Goal: Task Accomplishment & Management: Use online tool/utility

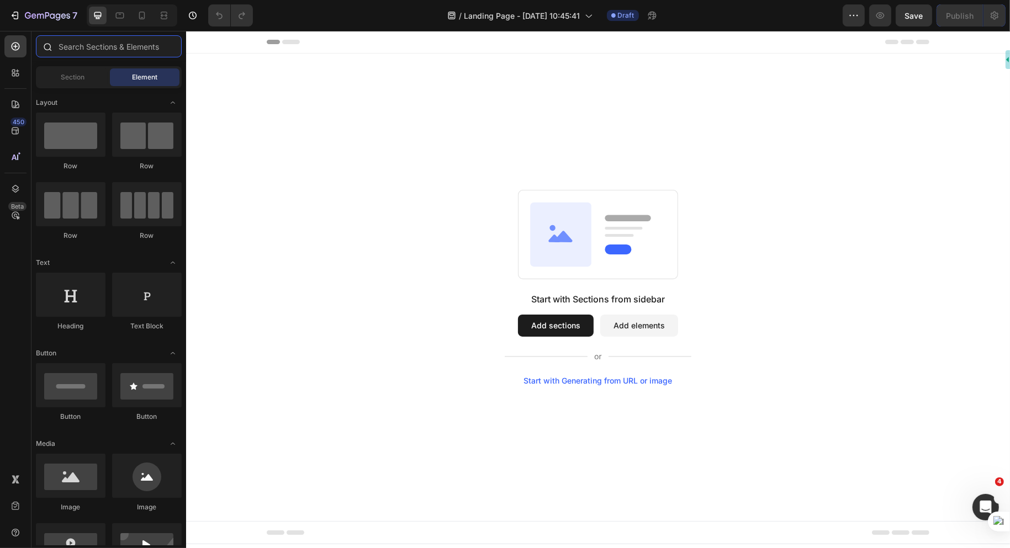
click at [84, 45] on input "text" at bounding box center [109, 46] width 146 height 22
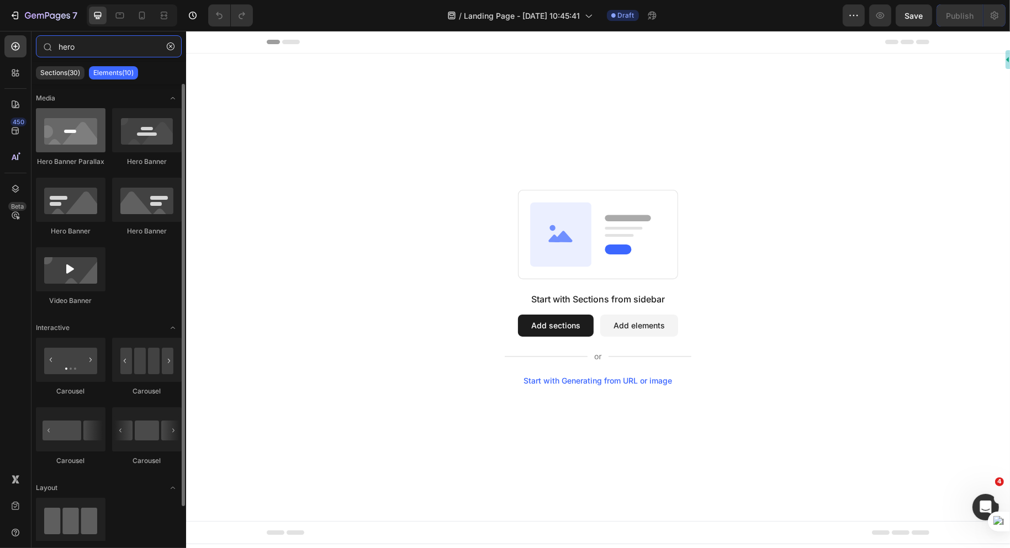
type input "hero"
click at [77, 127] on div at bounding box center [71, 130] width 70 height 44
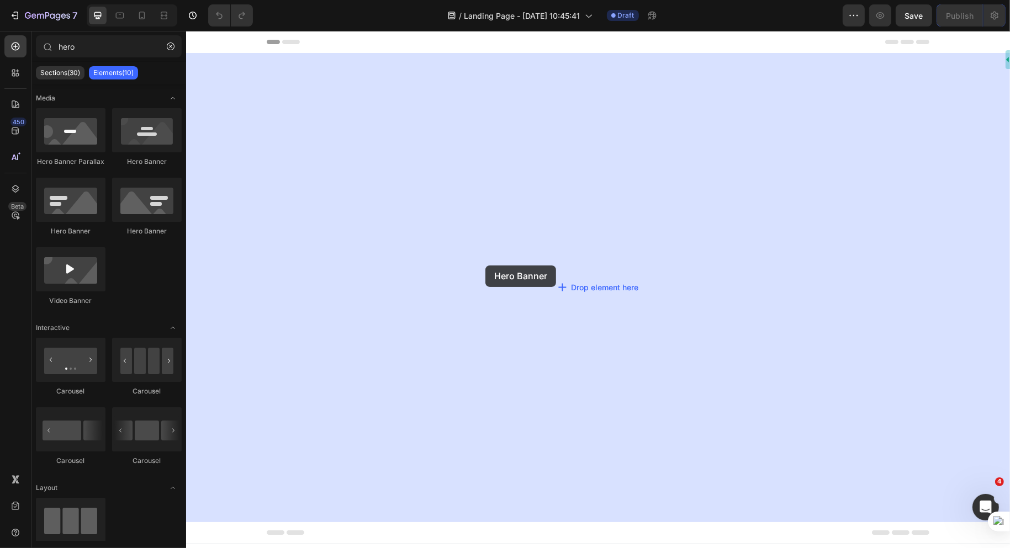
drag, startPoint x: 247, startPoint y: 229, endPoint x: 485, endPoint y: 266, distance: 240.8
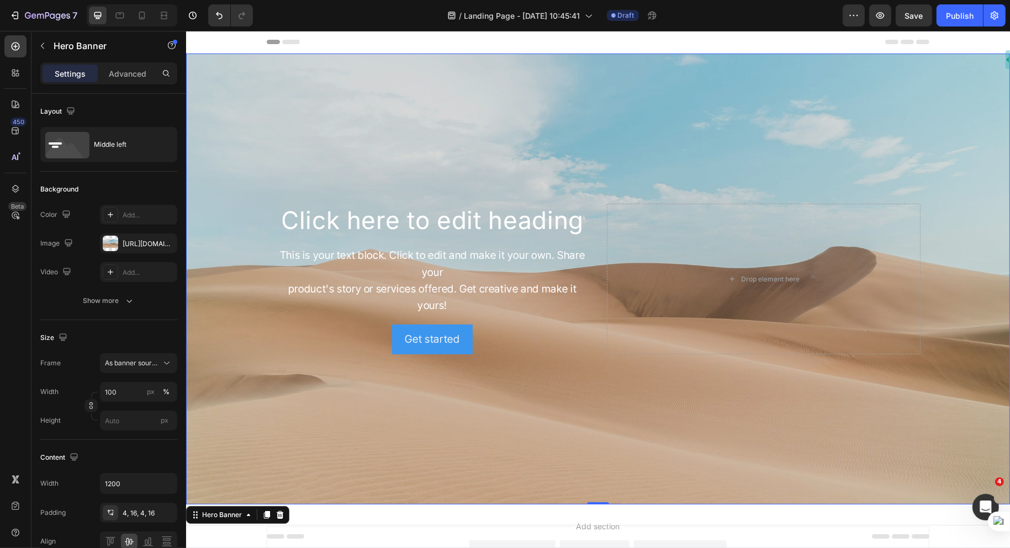
click at [618, 184] on div "Background Image" at bounding box center [598, 279] width 824 height 451
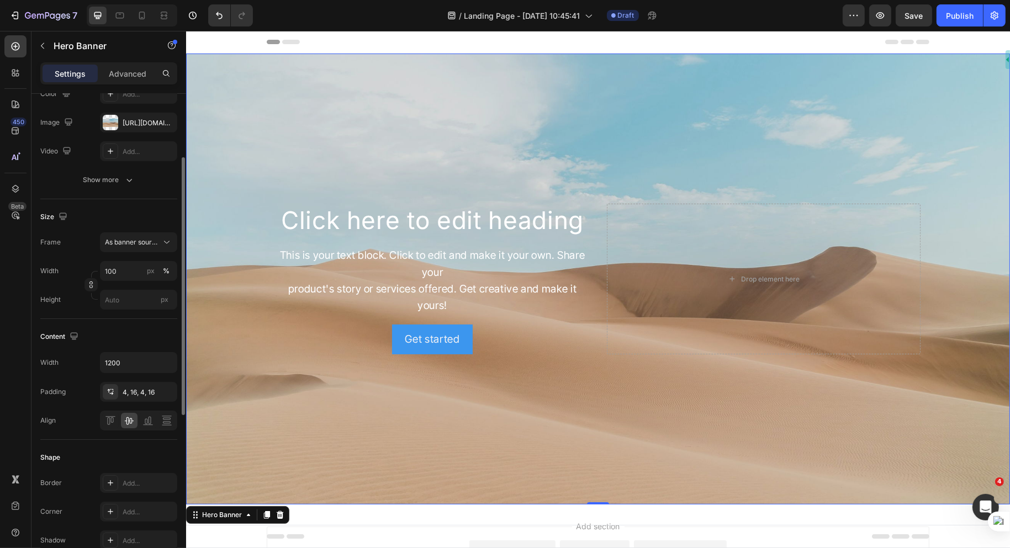
scroll to position [123, 0]
click at [157, 241] on span "As banner source" at bounding box center [132, 241] width 54 height 10
click at [124, 283] on span "Custom" at bounding box center [116, 287] width 24 height 10
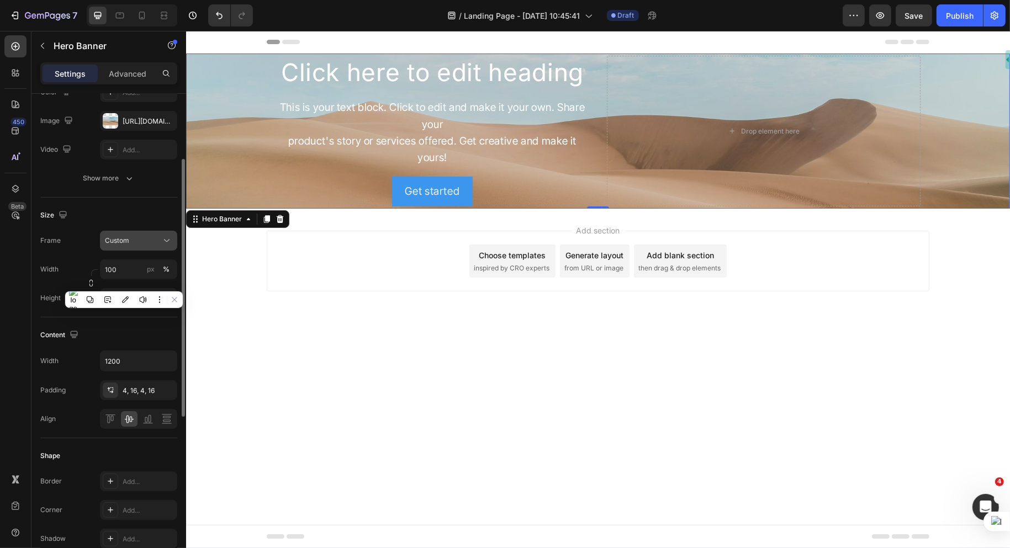
click at [142, 245] on button "Custom" at bounding box center [138, 241] width 77 height 20
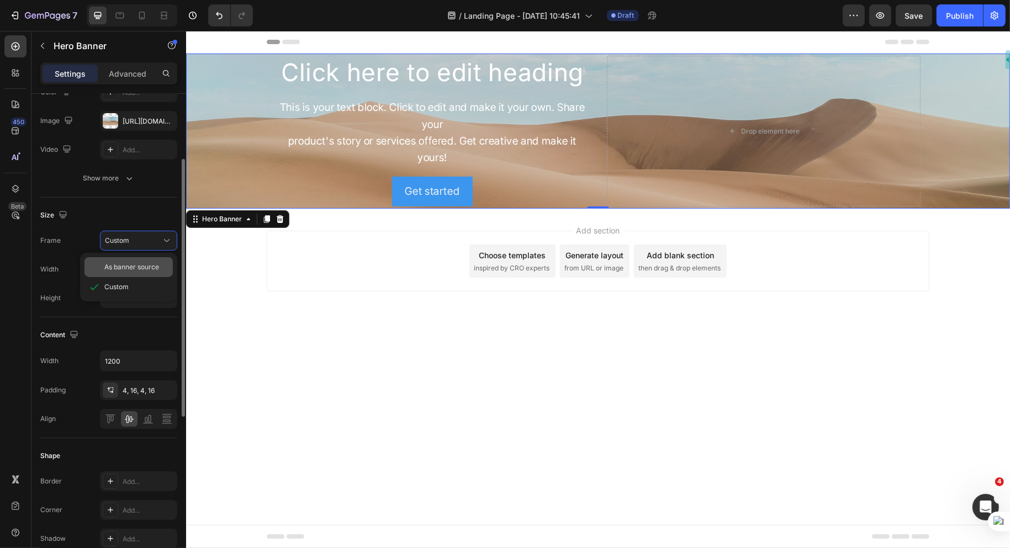
click at [137, 266] on span "As banner source" at bounding box center [131, 267] width 55 height 10
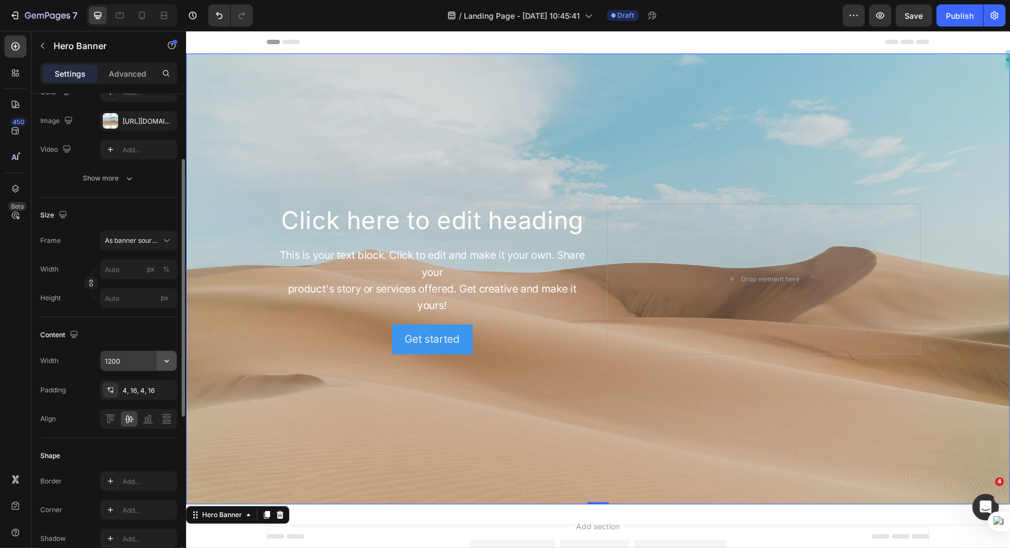
click at [172, 356] on icon "button" at bounding box center [166, 361] width 11 height 11
click at [151, 335] on div "Content" at bounding box center [108, 335] width 137 height 18
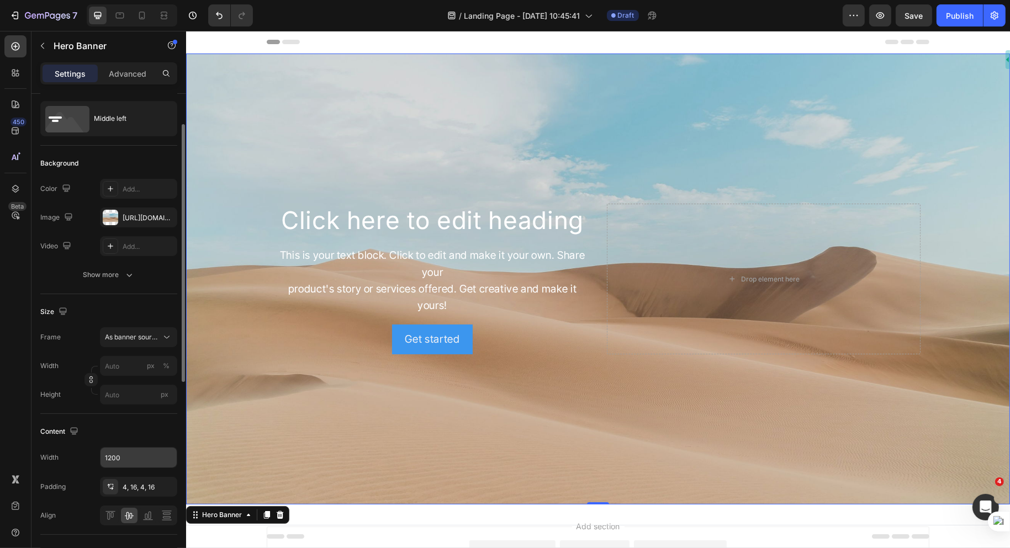
scroll to position [22, 0]
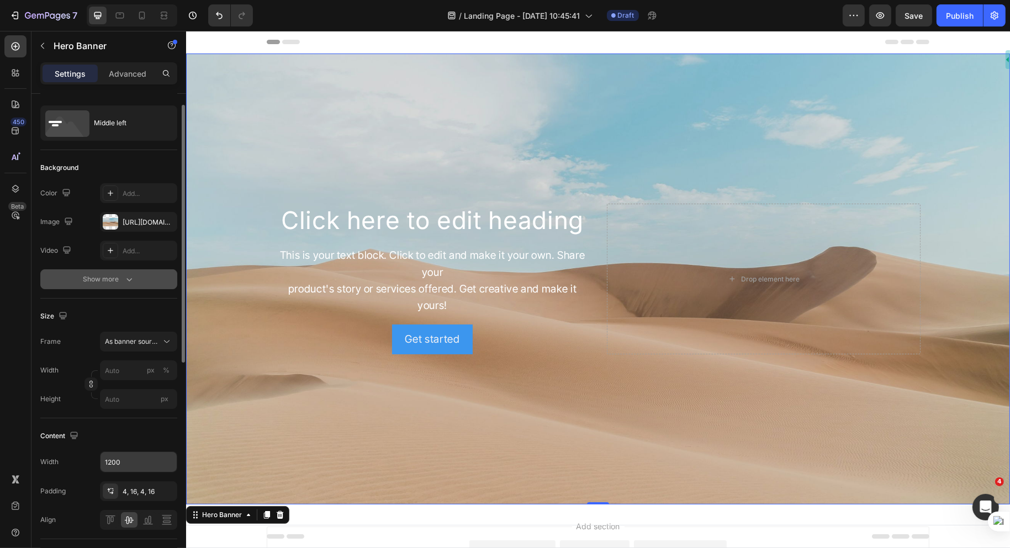
click at [122, 274] on div "Show more" at bounding box center [108, 279] width 51 height 11
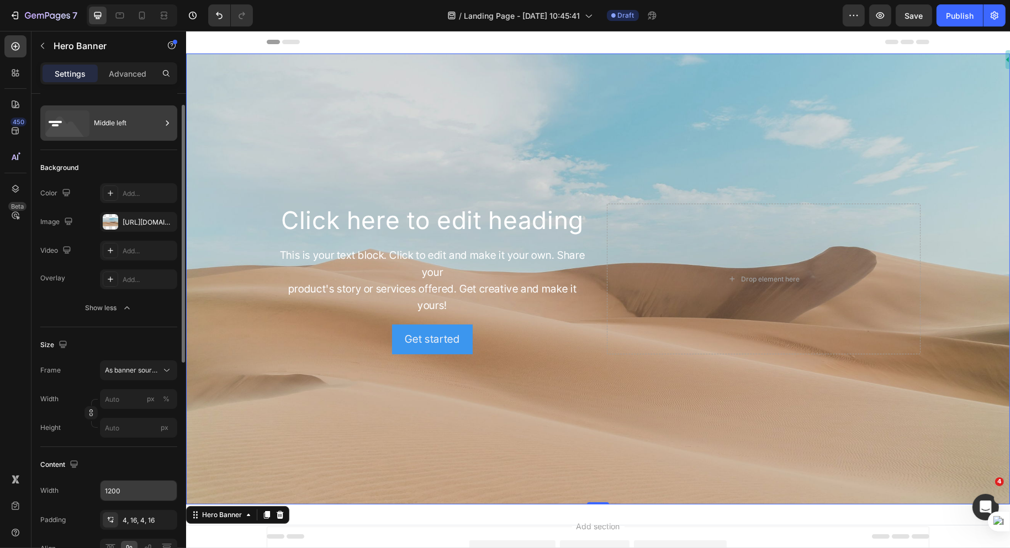
click at [138, 122] on div "Middle left" at bounding box center [127, 122] width 67 height 25
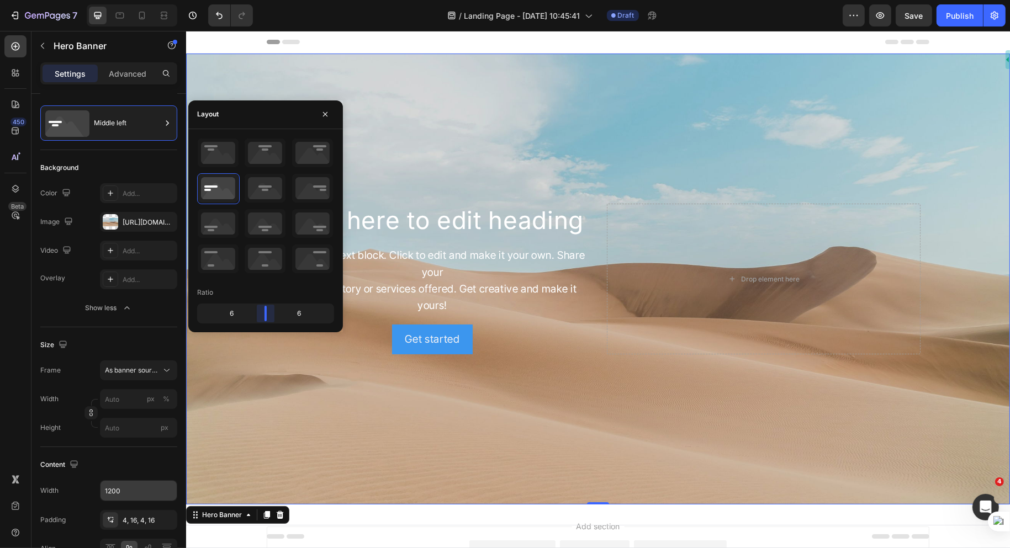
drag, startPoint x: 267, startPoint y: 315, endPoint x: 239, endPoint y: 171, distance: 146.8
click at [262, 0] on body "7 Version history / Landing Page - [DATE] 10:45:41 Draft Preview Save Publish 4…" at bounding box center [505, 0] width 1010 height 0
click at [257, 155] on icon at bounding box center [265, 153] width 41 height 29
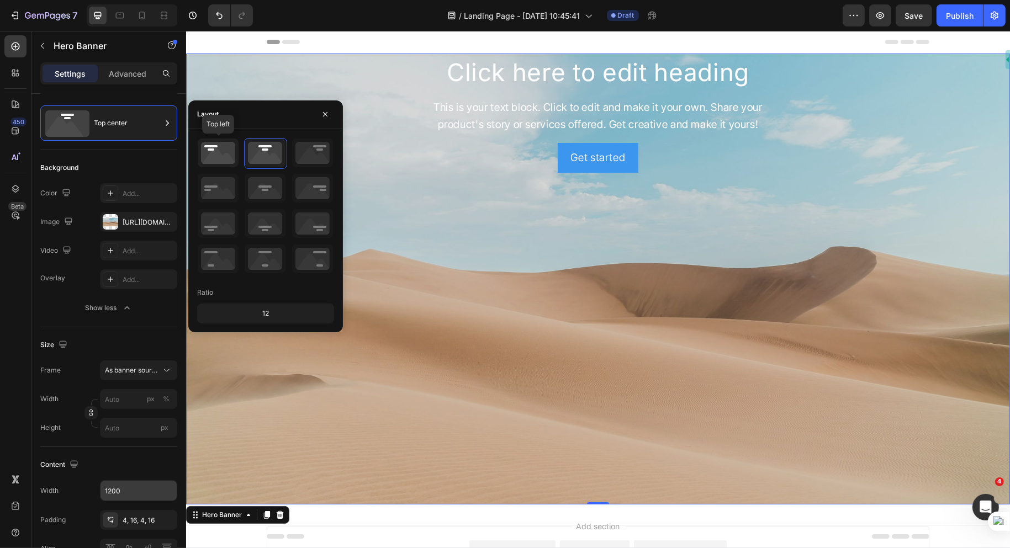
click at [210, 158] on icon at bounding box center [218, 153] width 41 height 29
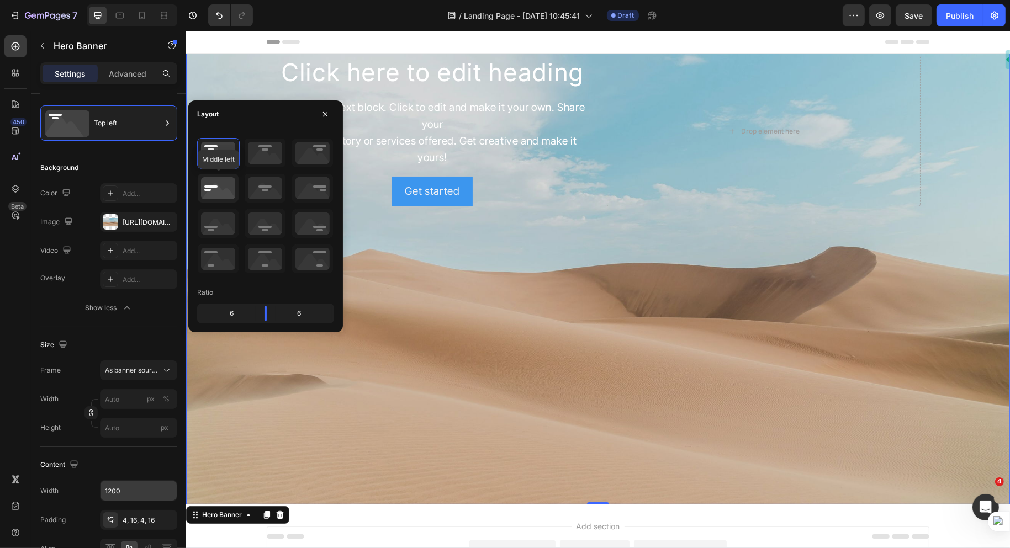
click at [217, 193] on icon at bounding box center [218, 188] width 41 height 29
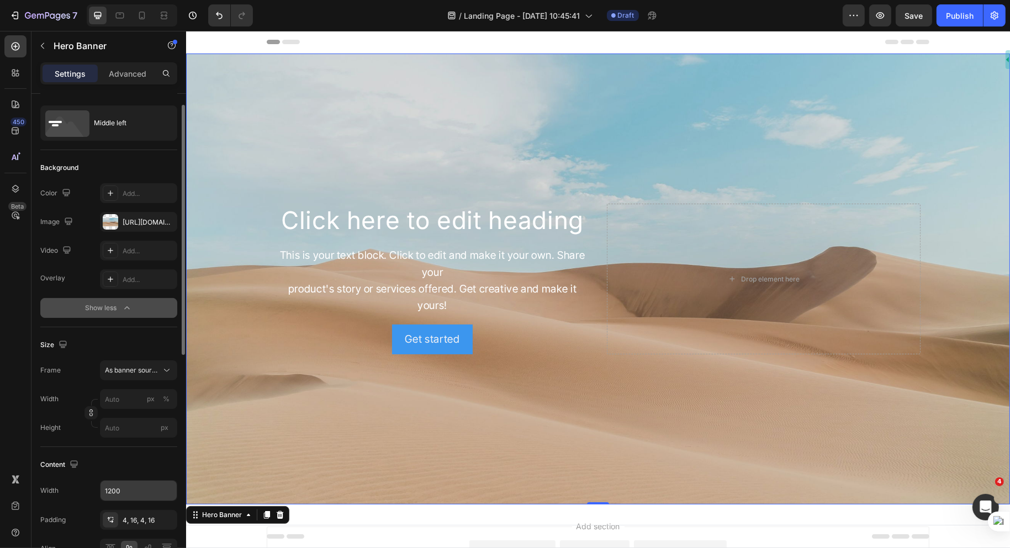
click at [113, 312] on div "Show less" at bounding box center [109, 308] width 47 height 11
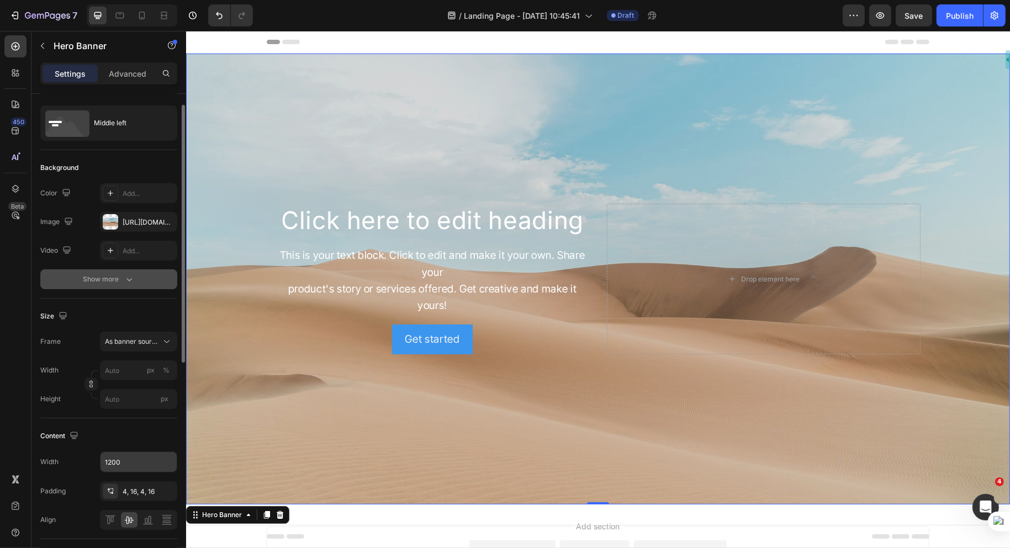
click at [117, 275] on div "Show more" at bounding box center [108, 279] width 51 height 11
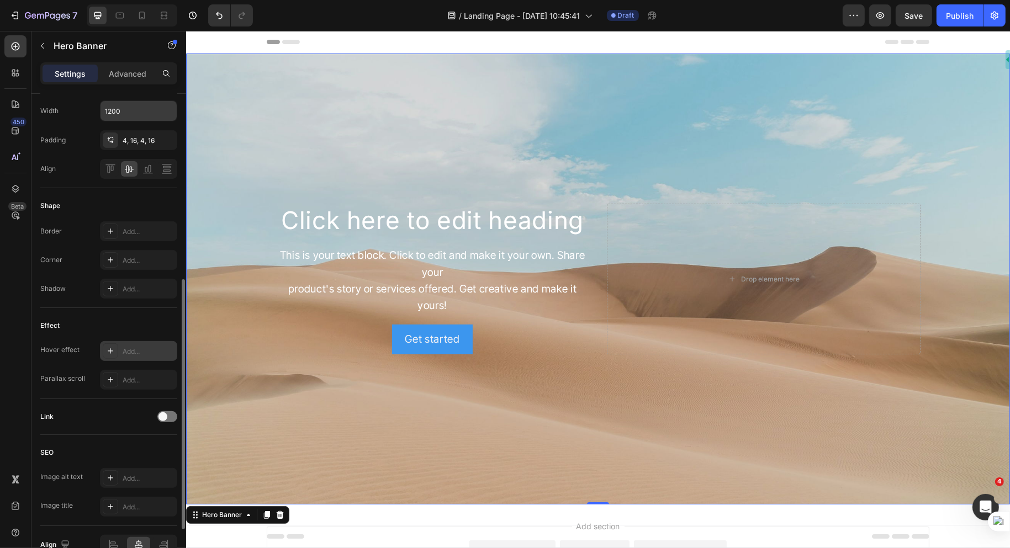
scroll to position [458, 0]
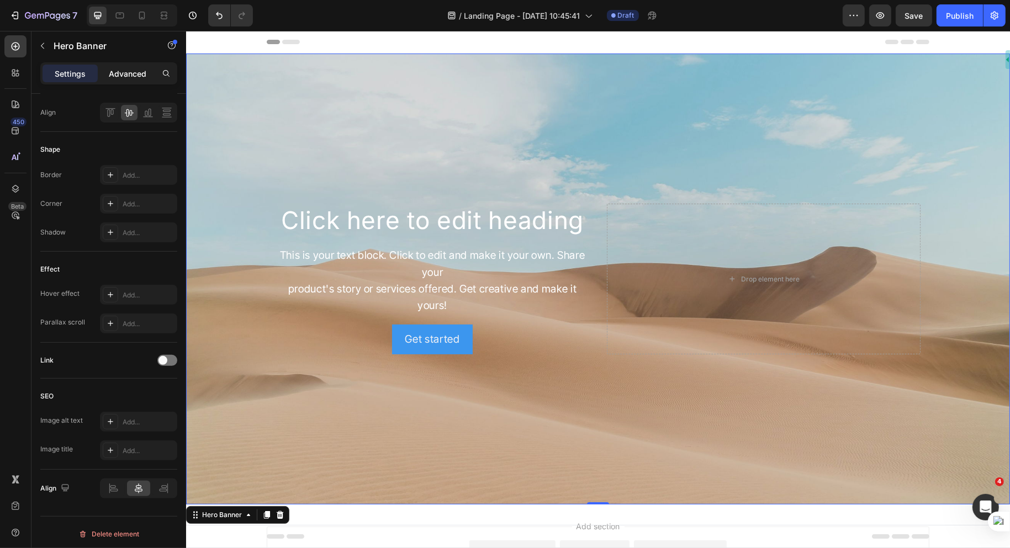
click at [135, 65] on div "Advanced" at bounding box center [127, 74] width 55 height 18
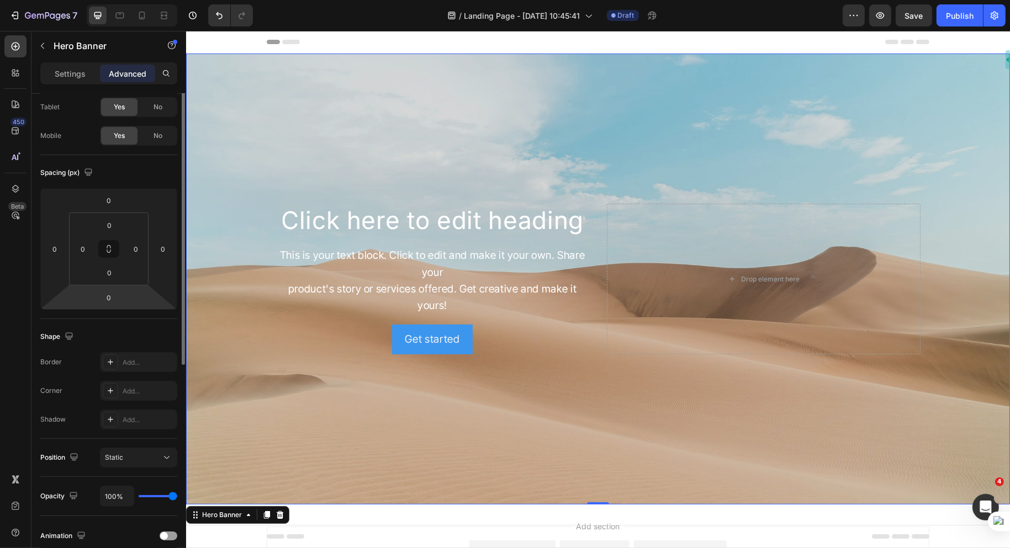
scroll to position [0, 0]
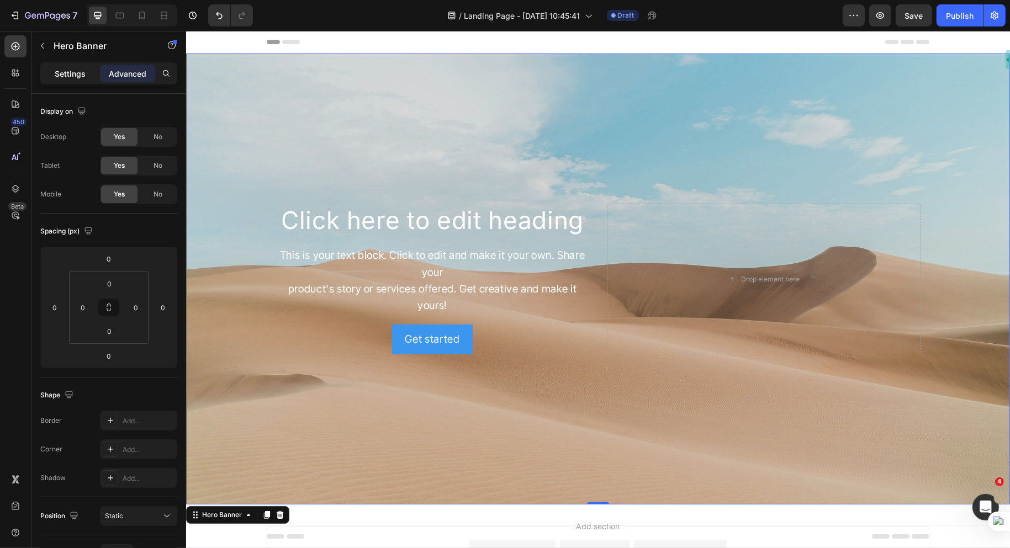
click at [69, 76] on p "Settings" at bounding box center [70, 74] width 31 height 12
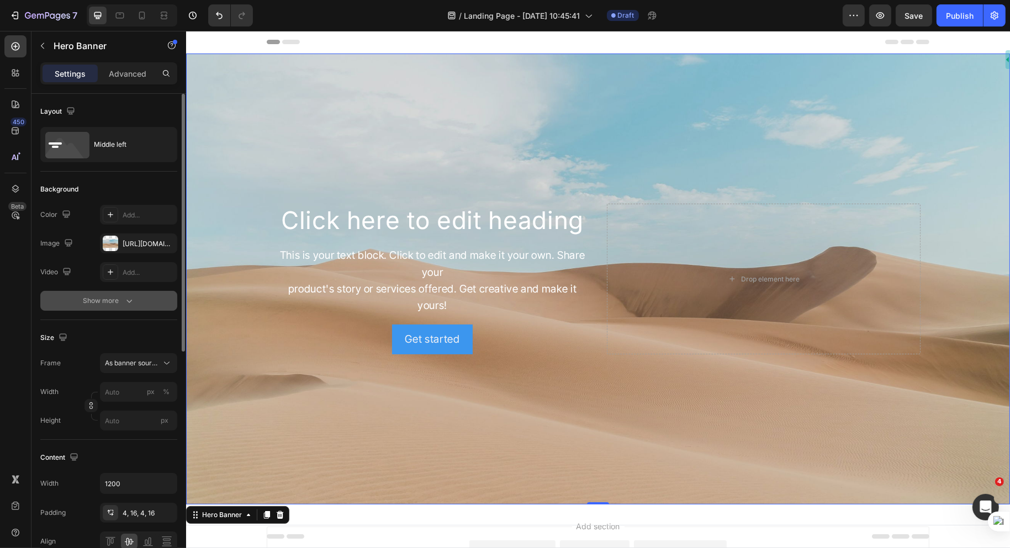
click at [99, 301] on div "Show more" at bounding box center [108, 301] width 51 height 11
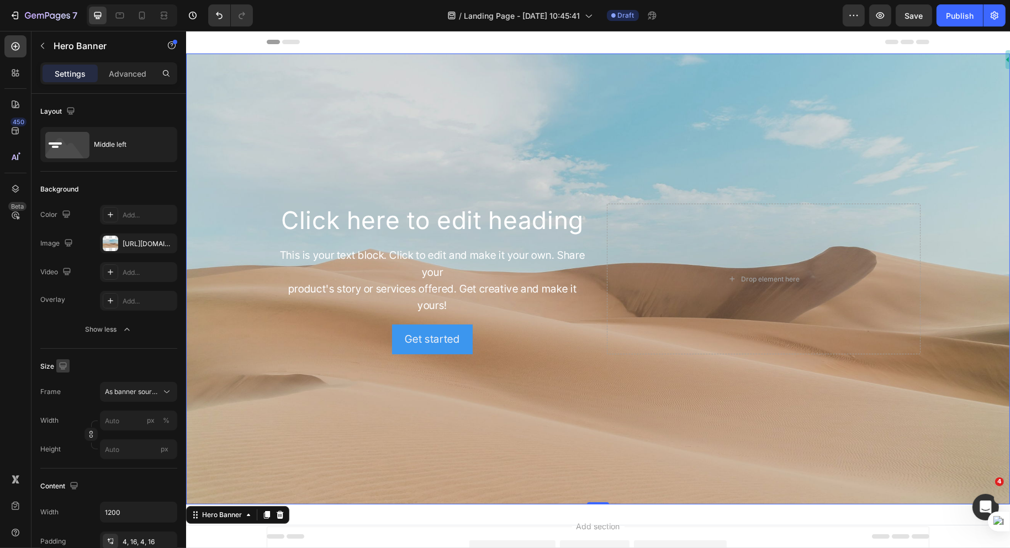
click at [65, 366] on icon "button" at bounding box center [62, 365] width 7 height 7
click at [113, 361] on div "Size" at bounding box center [108, 367] width 137 height 18
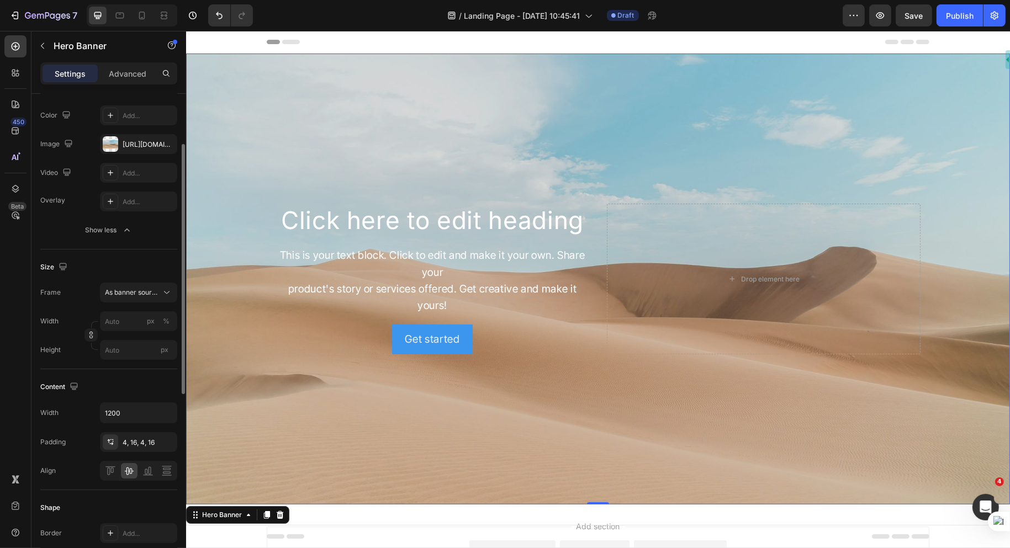
scroll to position [101, 0]
click at [143, 440] on div "4, 16, 4, 16" at bounding box center [139, 442] width 32 height 10
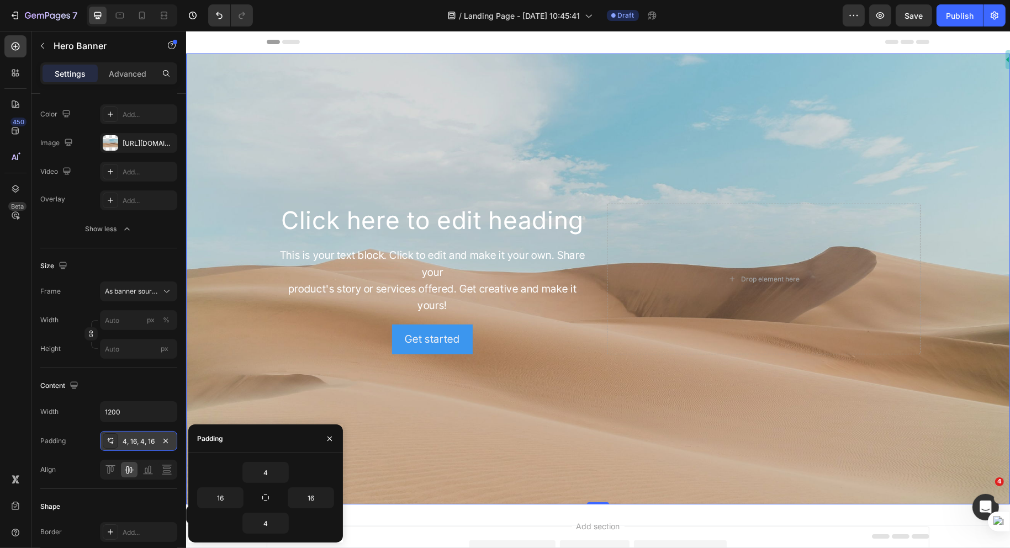
click at [143, 440] on div "4, 16, 4, 16" at bounding box center [139, 442] width 32 height 10
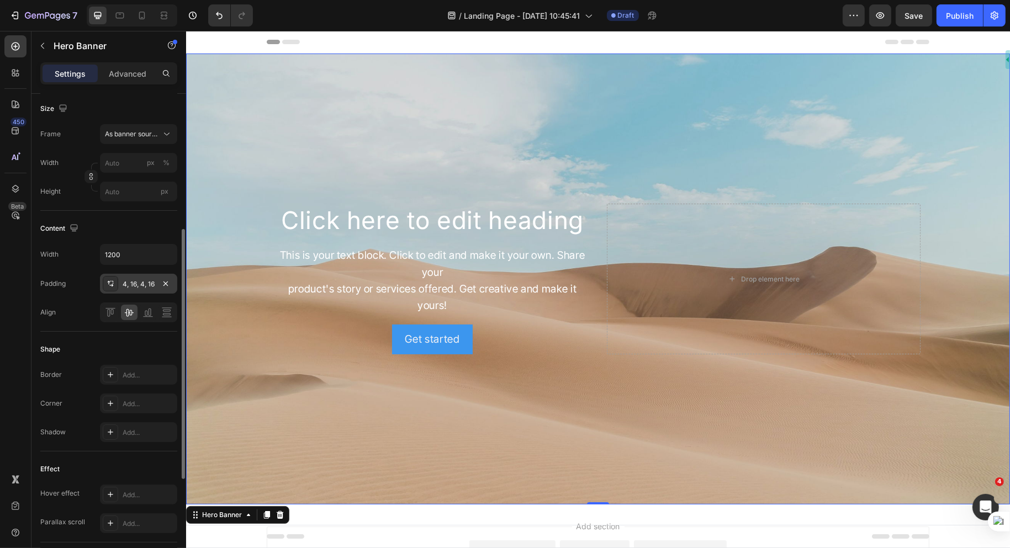
scroll to position [261, 0]
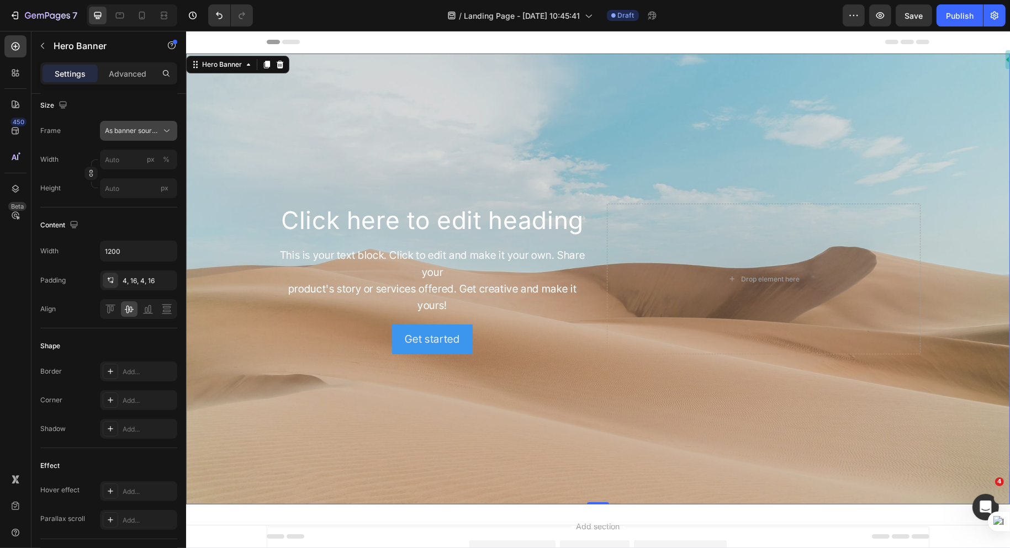
click at [157, 134] on span "As banner source" at bounding box center [132, 131] width 54 height 10
click at [129, 175] on div "Custom" at bounding box center [136, 177] width 64 height 10
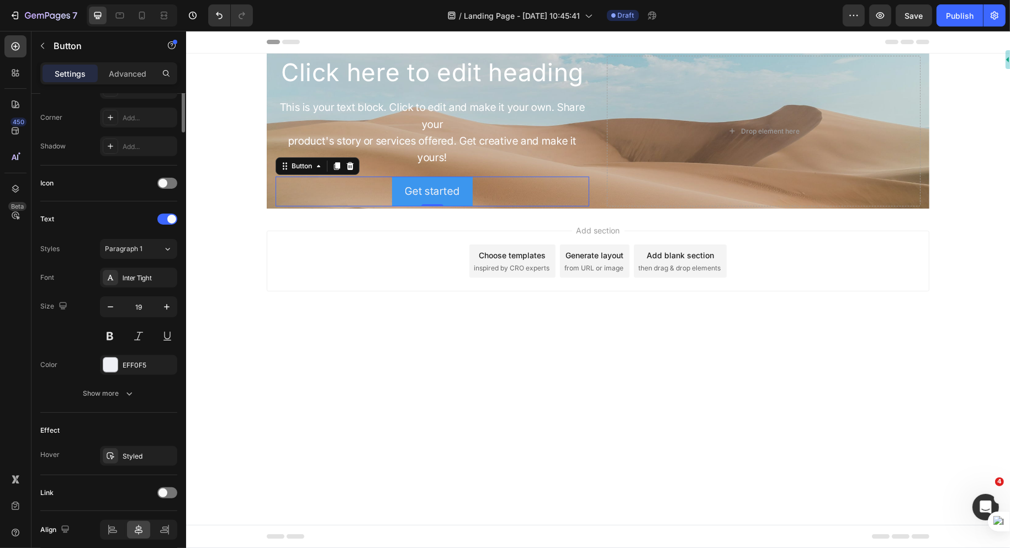
scroll to position [0, 0]
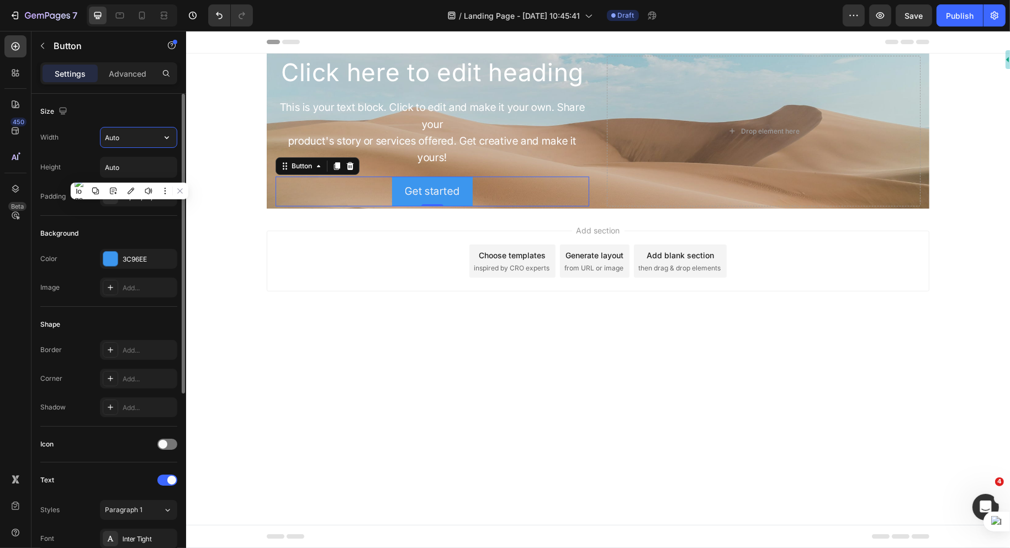
click at [147, 140] on input "Auto" at bounding box center [139, 138] width 76 height 20
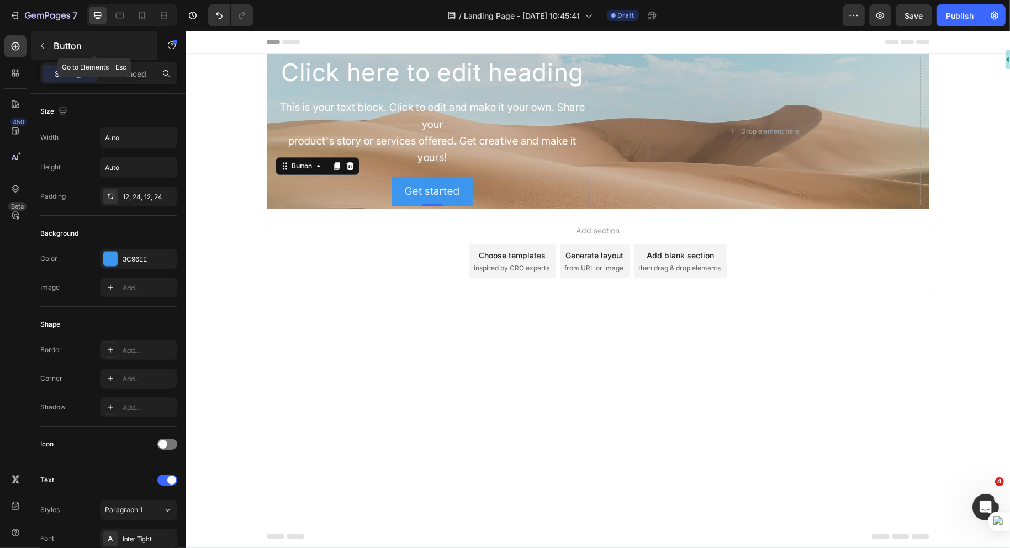
click at [40, 45] on icon "button" at bounding box center [42, 45] width 9 height 9
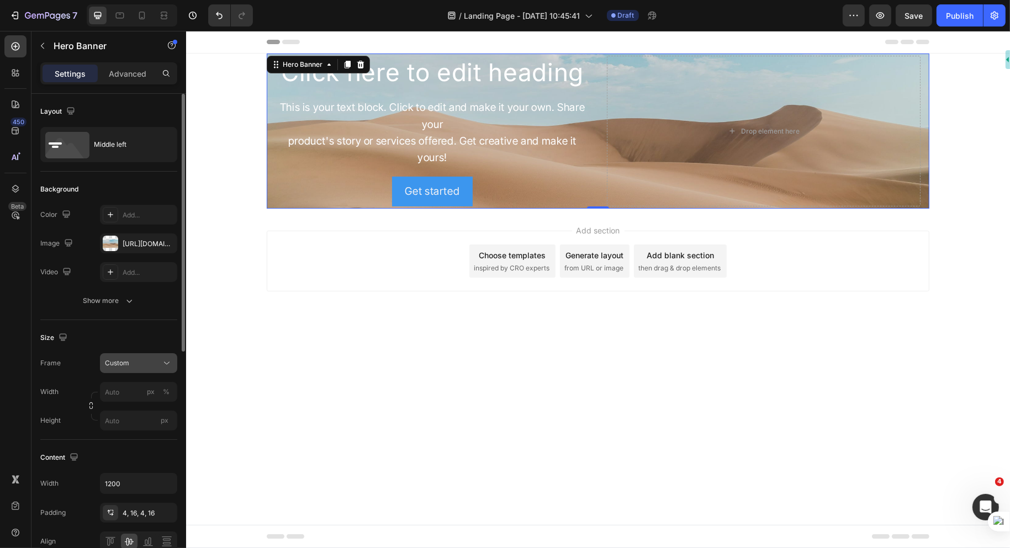
click at [113, 361] on span "Custom" at bounding box center [117, 363] width 24 height 10
click at [126, 389] on span "As banner source" at bounding box center [131, 390] width 55 height 10
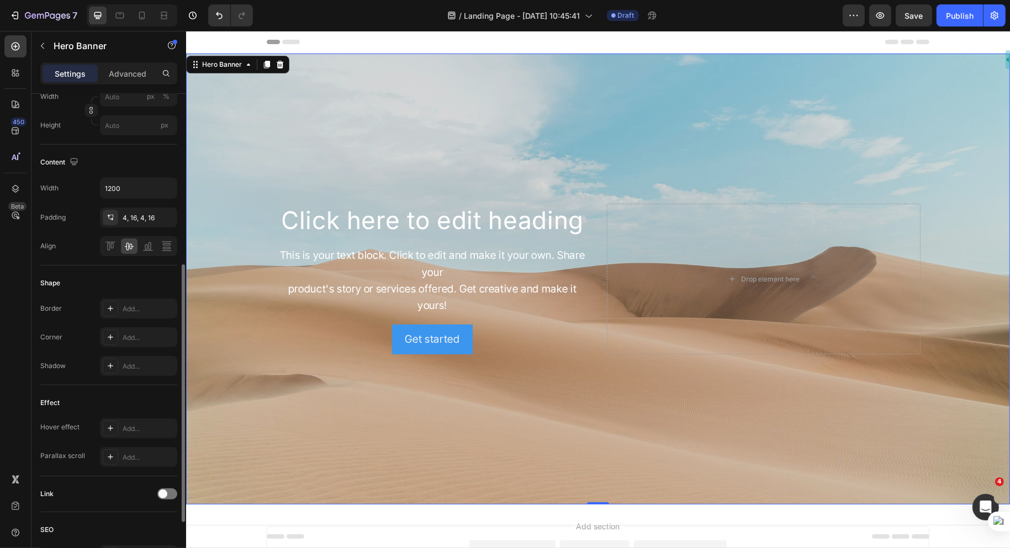
scroll to position [313, 0]
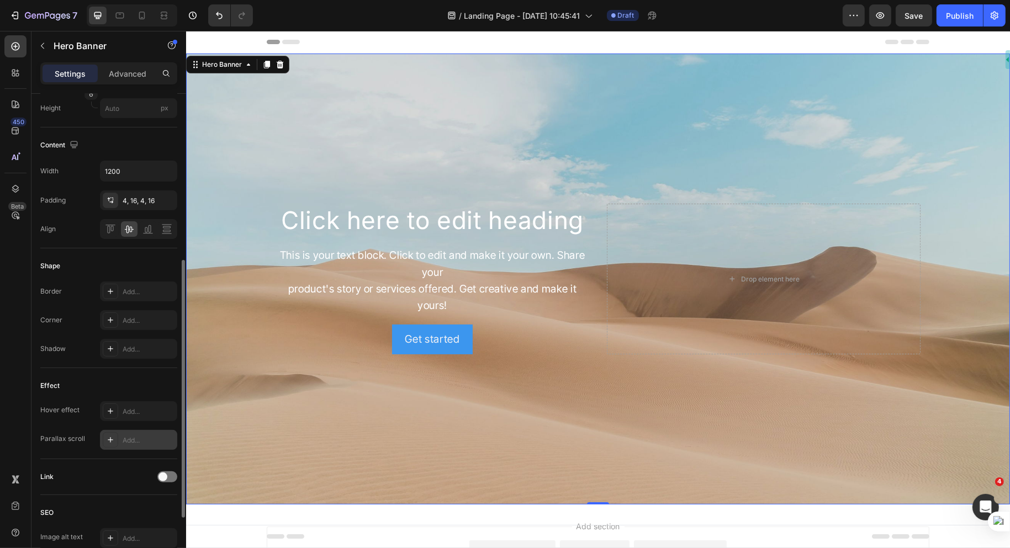
click at [150, 440] on div "Add..." at bounding box center [149, 441] width 52 height 10
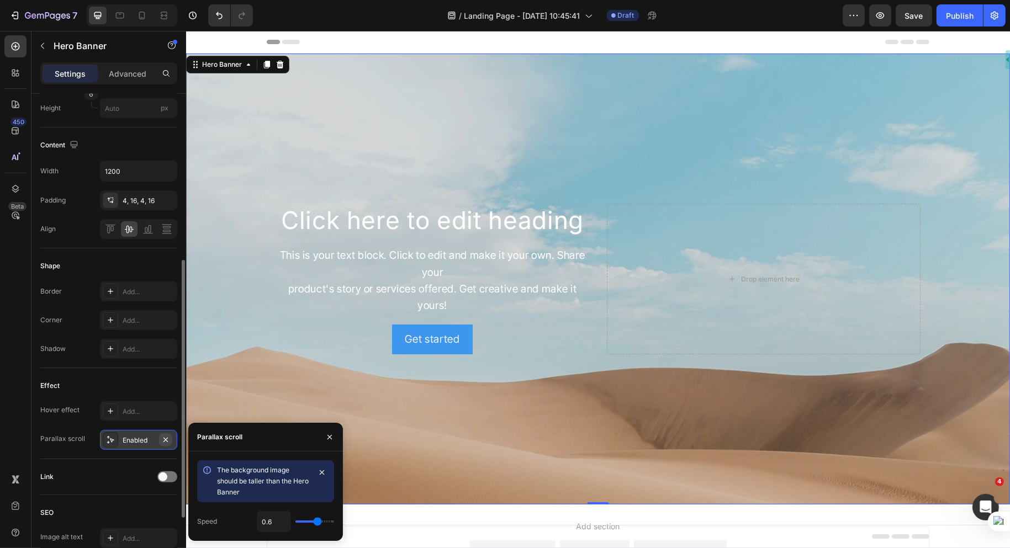
click at [166, 440] on icon "button" at bounding box center [165, 440] width 9 height 9
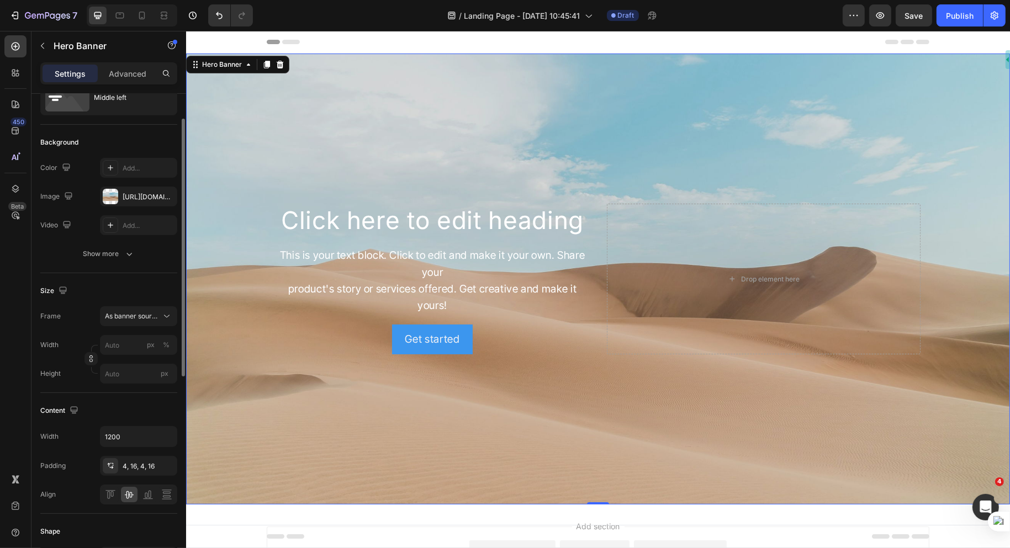
scroll to position [0, 0]
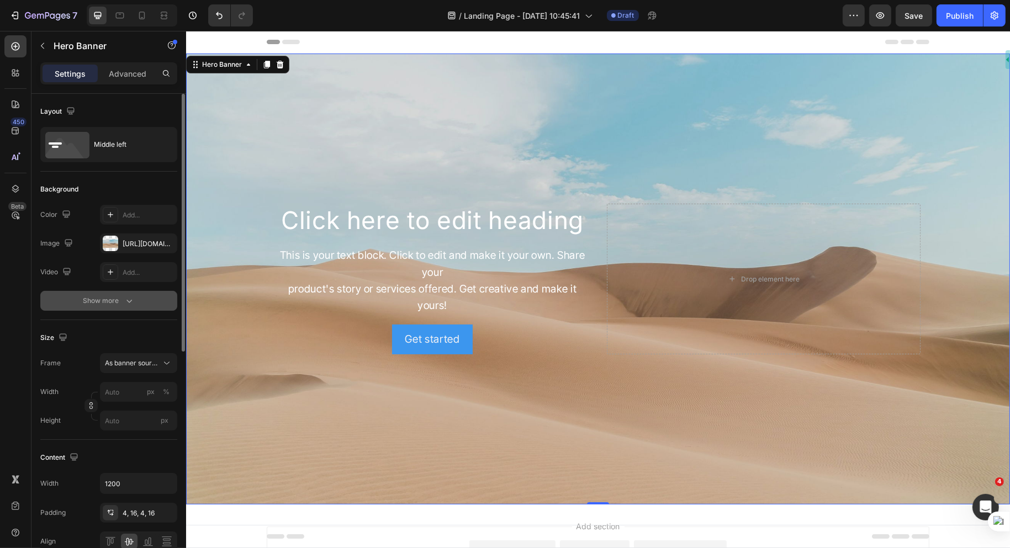
click at [114, 292] on button "Show more" at bounding box center [108, 301] width 137 height 20
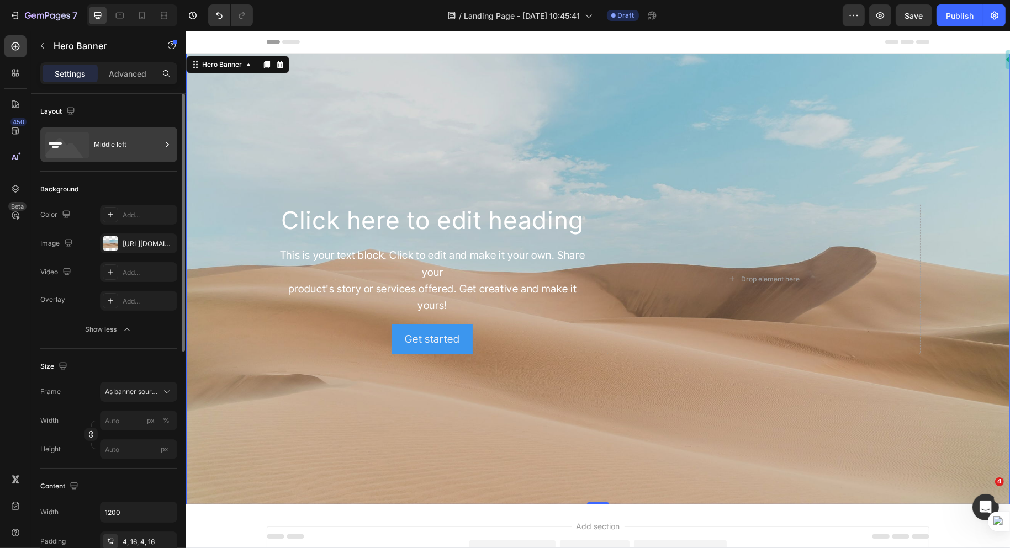
click at [134, 146] on div "Middle left" at bounding box center [127, 144] width 67 height 25
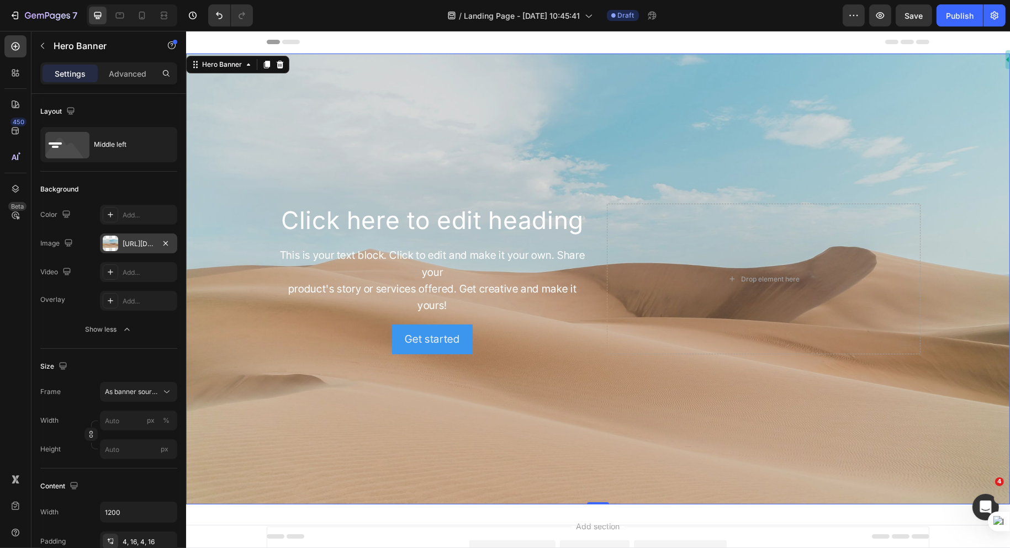
click at [142, 245] on div "[URL][DOMAIN_NAME]" at bounding box center [139, 244] width 32 height 10
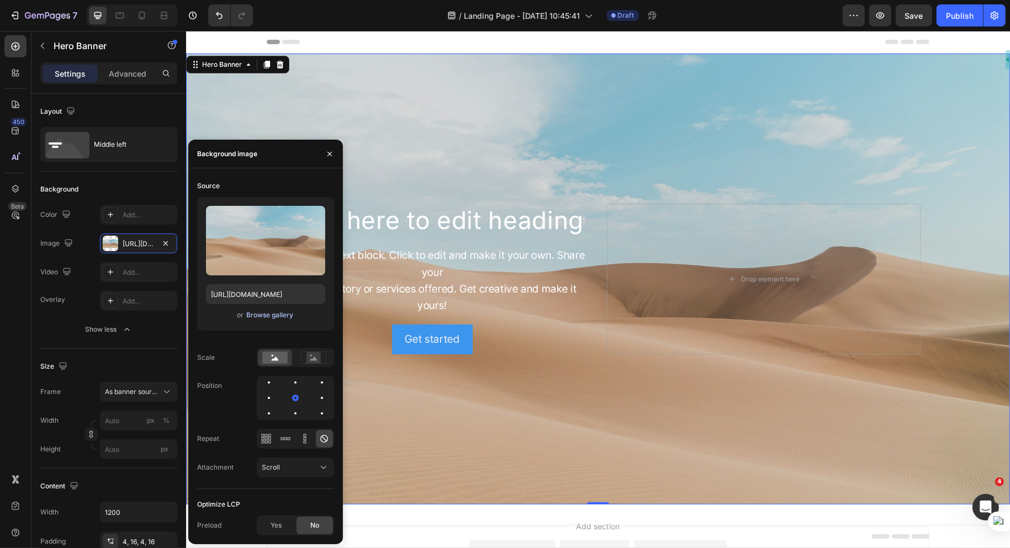
click at [269, 315] on div "Browse gallery" at bounding box center [269, 315] width 47 height 10
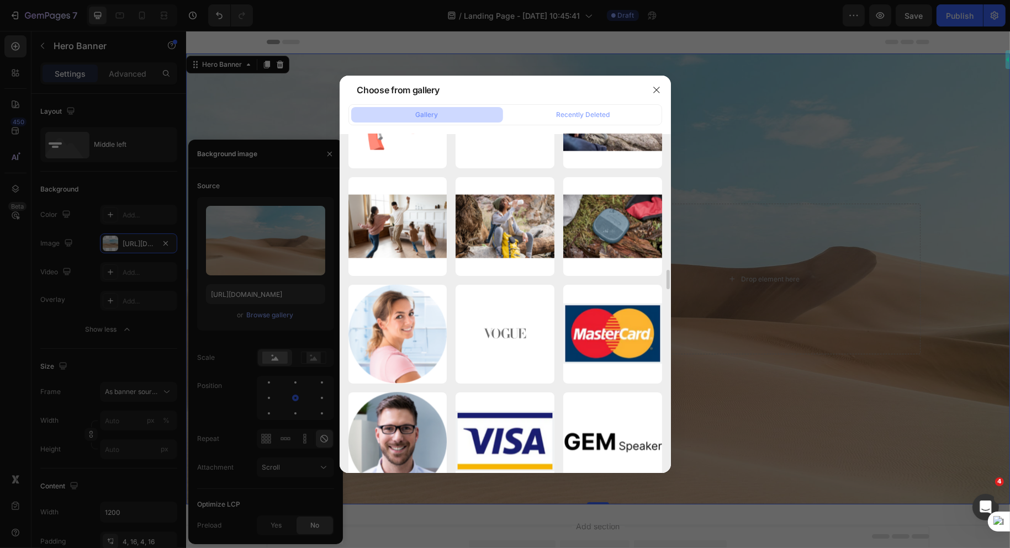
scroll to position [2332, 0]
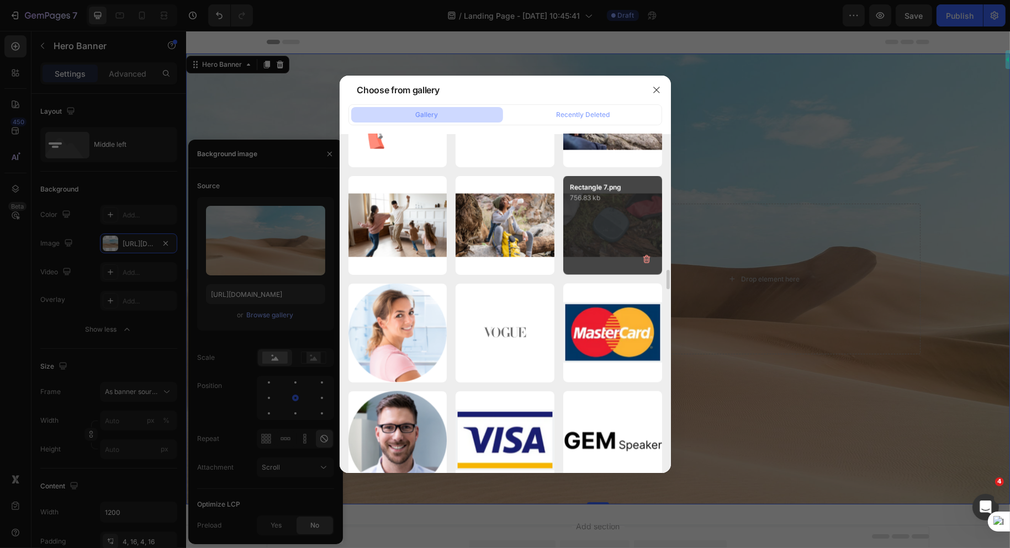
click at [621, 232] on div "Rectangle 7.png 756.83 kb" at bounding box center [612, 225] width 99 height 99
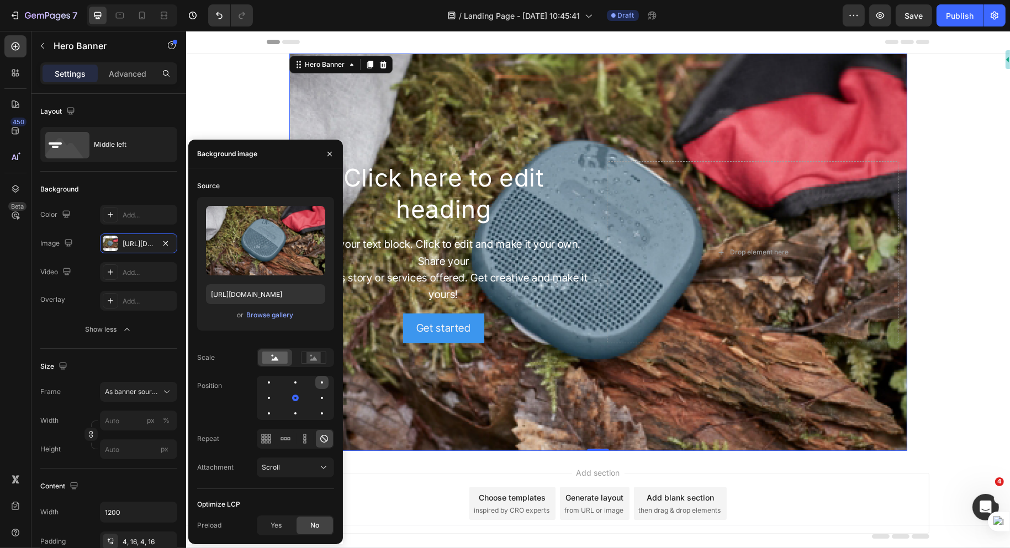
click at [276, 392] on div at bounding box center [268, 398] width 13 height 13
click at [276, 407] on div at bounding box center [268, 413] width 13 height 13
click at [315, 400] on div at bounding box center [321, 398] width 13 height 13
click at [320, 355] on rect at bounding box center [314, 357] width 14 height 11
click at [315, 414] on div at bounding box center [321, 413] width 13 height 13
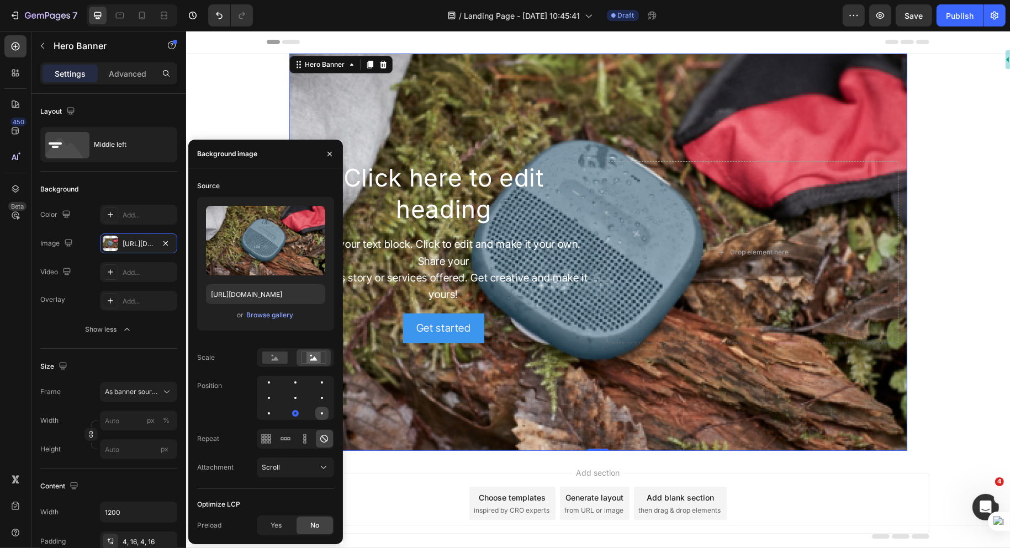
click at [316, 410] on div at bounding box center [321, 413] width 13 height 13
click at [270, 314] on div "Browse gallery" at bounding box center [269, 315] width 47 height 10
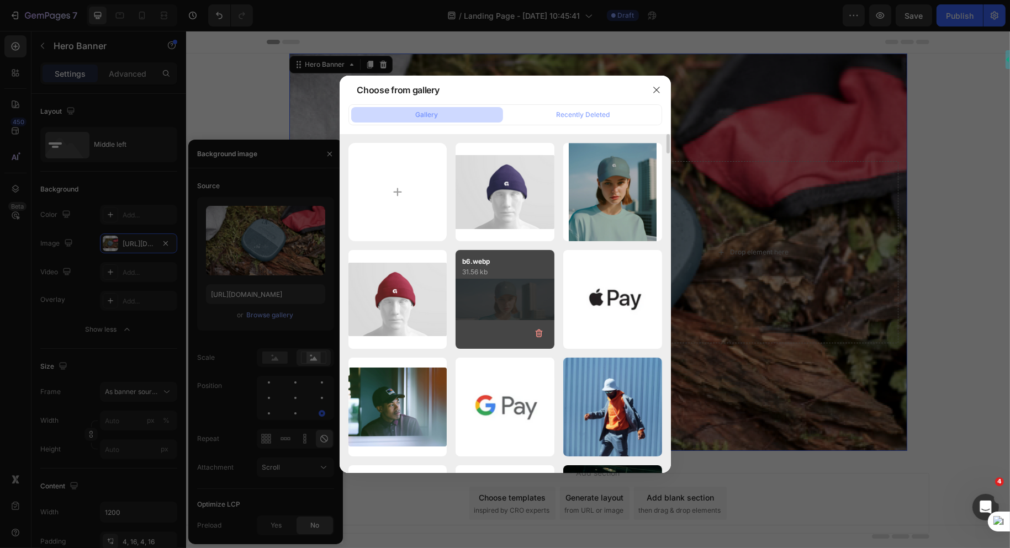
click at [503, 306] on div "b6.webp 31.56 kb" at bounding box center [505, 299] width 99 height 99
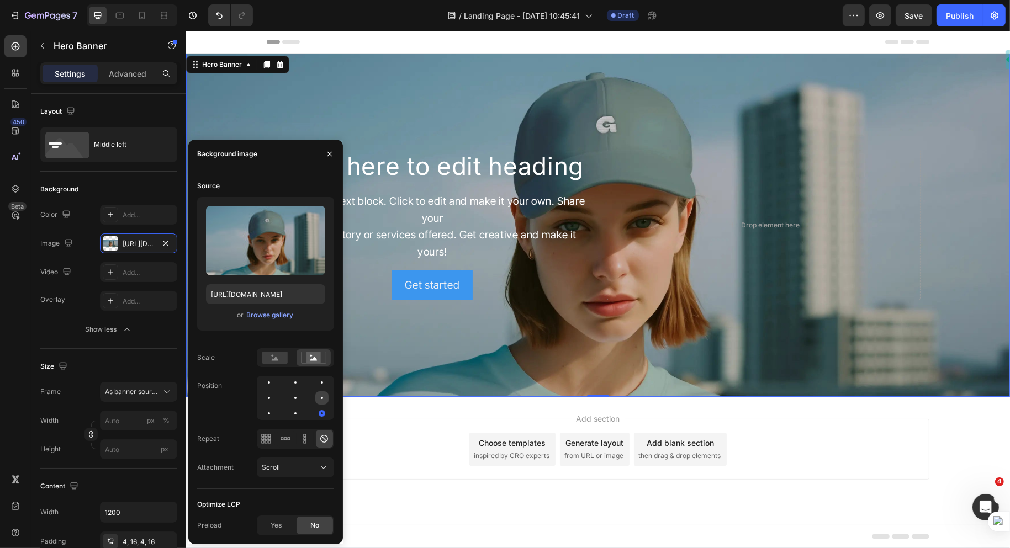
click at [276, 407] on div at bounding box center [268, 413] width 13 height 13
click at [315, 399] on div at bounding box center [321, 398] width 13 height 13
click at [289, 415] on div at bounding box center [295, 413] width 13 height 13
click at [289, 385] on div at bounding box center [295, 382] width 13 height 13
click at [292, 438] on div at bounding box center [285, 439] width 17 height 18
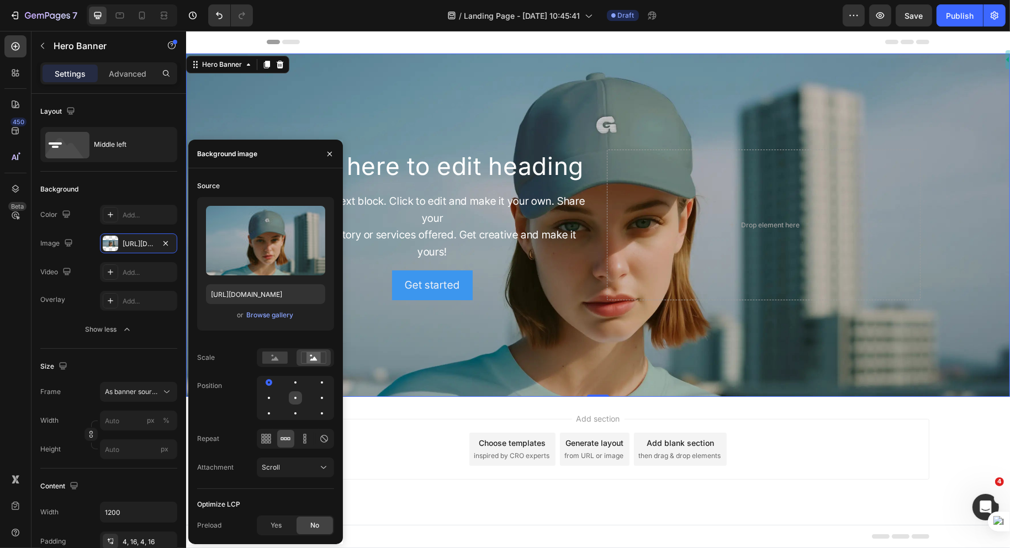
click at [315, 398] on div at bounding box center [321, 398] width 13 height 13
click at [278, 353] on rect at bounding box center [274, 358] width 25 height 12
click at [276, 407] on div at bounding box center [268, 413] width 13 height 13
click at [313, 467] on div "Scroll" at bounding box center [290, 468] width 56 height 10
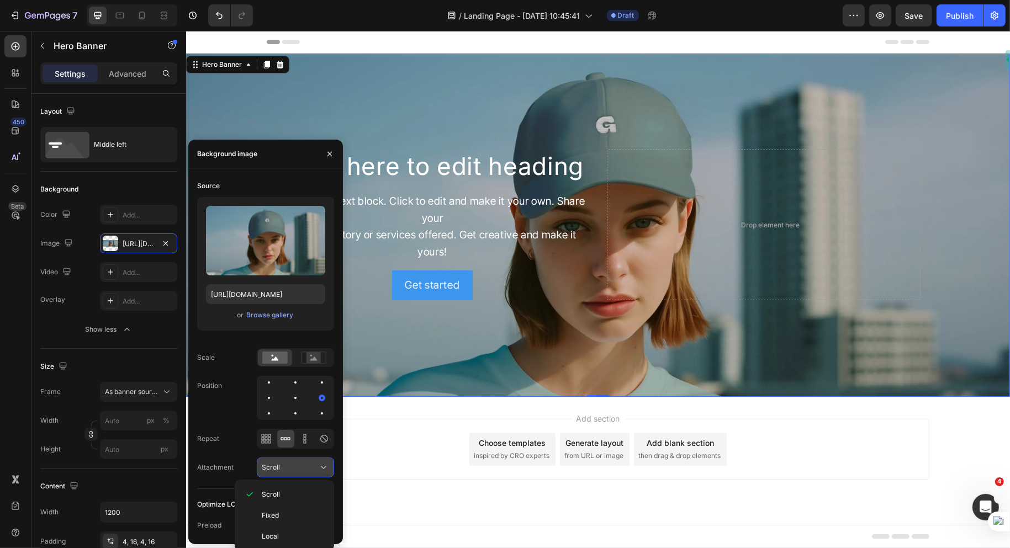
click at [313, 467] on div "Scroll" at bounding box center [290, 468] width 56 height 10
click at [321, 410] on div at bounding box center [321, 413] width 13 height 13
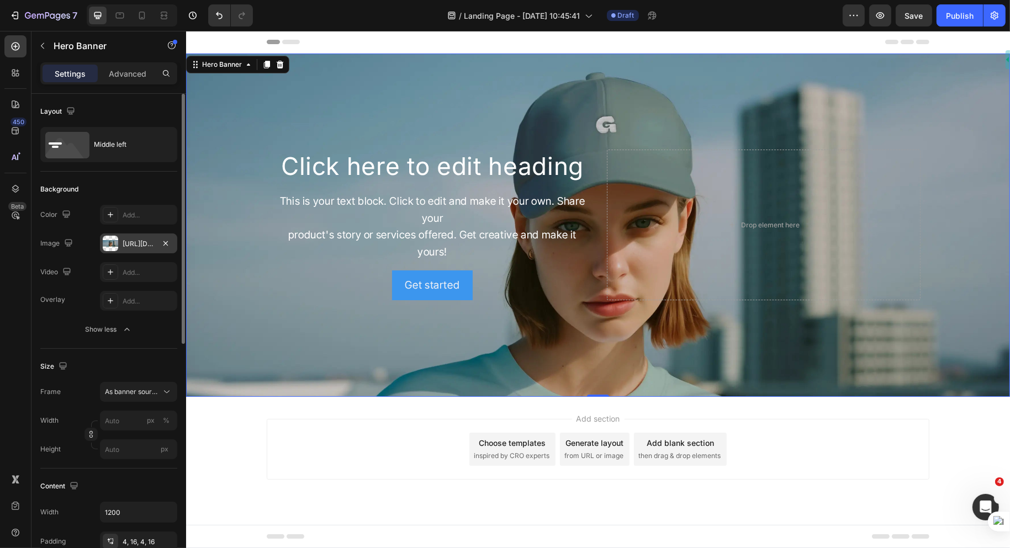
click at [140, 245] on div "[URL][DOMAIN_NAME]" at bounding box center [139, 244] width 32 height 10
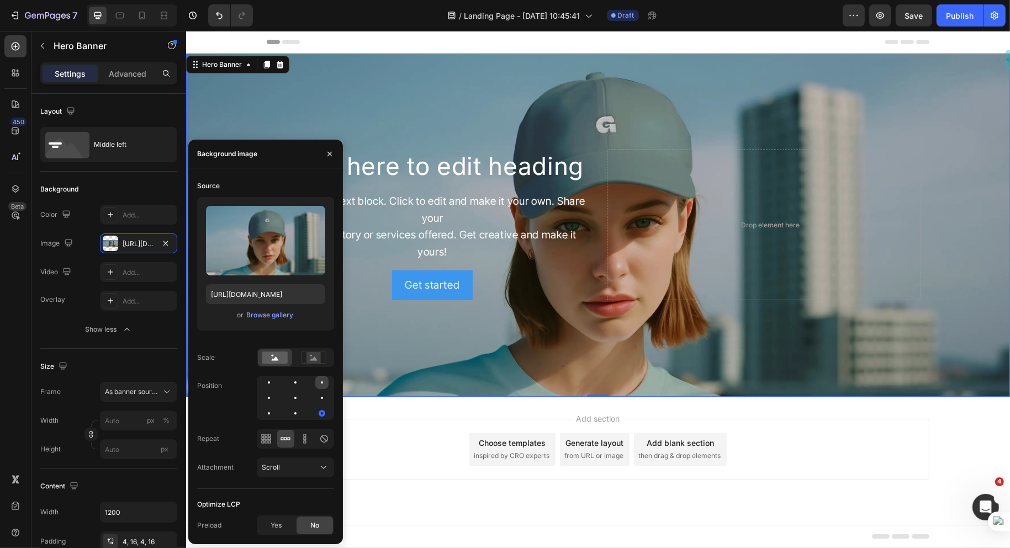
click at [276, 392] on div at bounding box center [268, 398] width 13 height 13
click at [315, 392] on div at bounding box center [321, 398] width 13 height 13
click at [291, 468] on div "Scroll" at bounding box center [290, 468] width 56 height 10
click at [289, 397] on div at bounding box center [295, 398] width 13 height 13
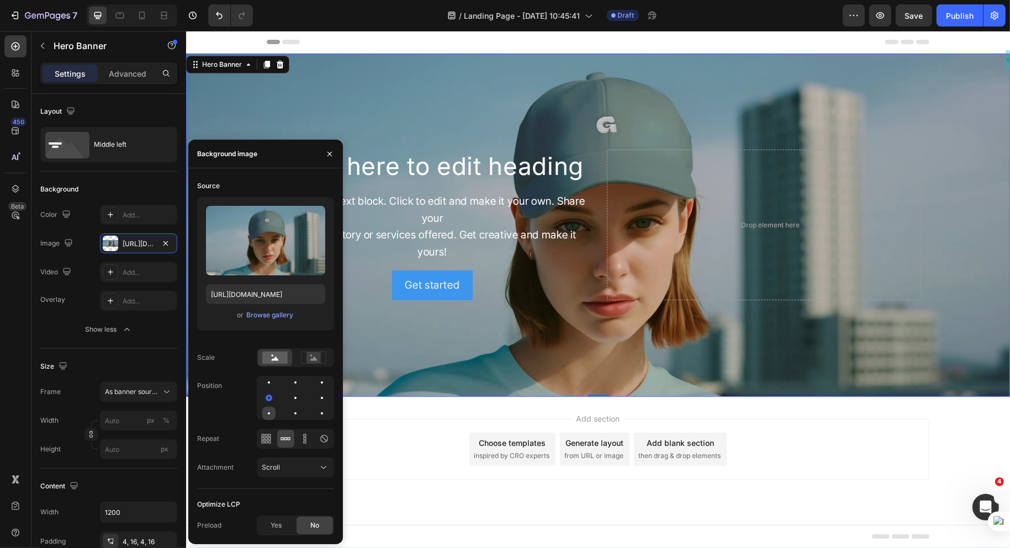
click at [289, 418] on div at bounding box center [295, 413] width 13 height 13
click at [315, 414] on div at bounding box center [321, 413] width 13 height 13
click at [317, 357] on rect at bounding box center [314, 357] width 14 height 11
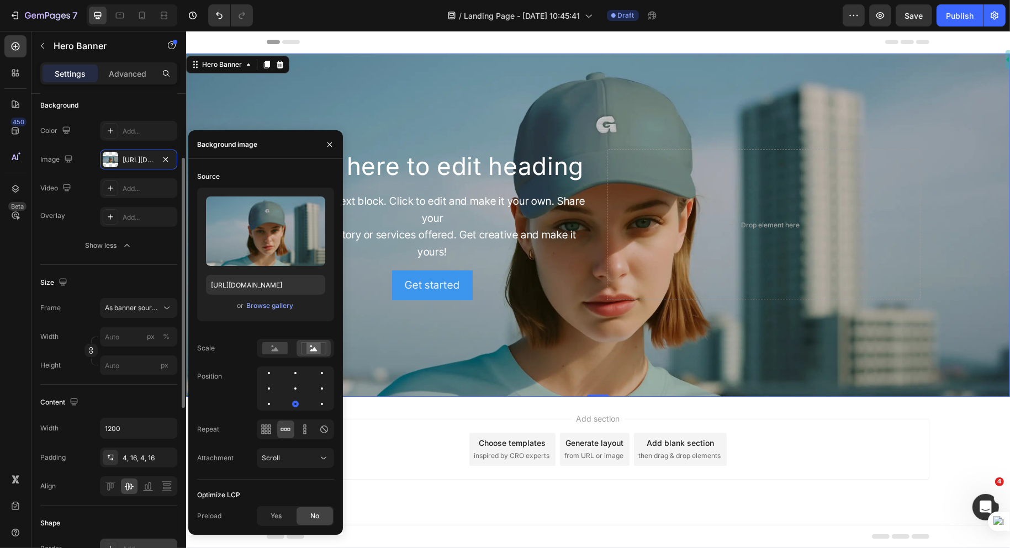
scroll to position [49, 0]
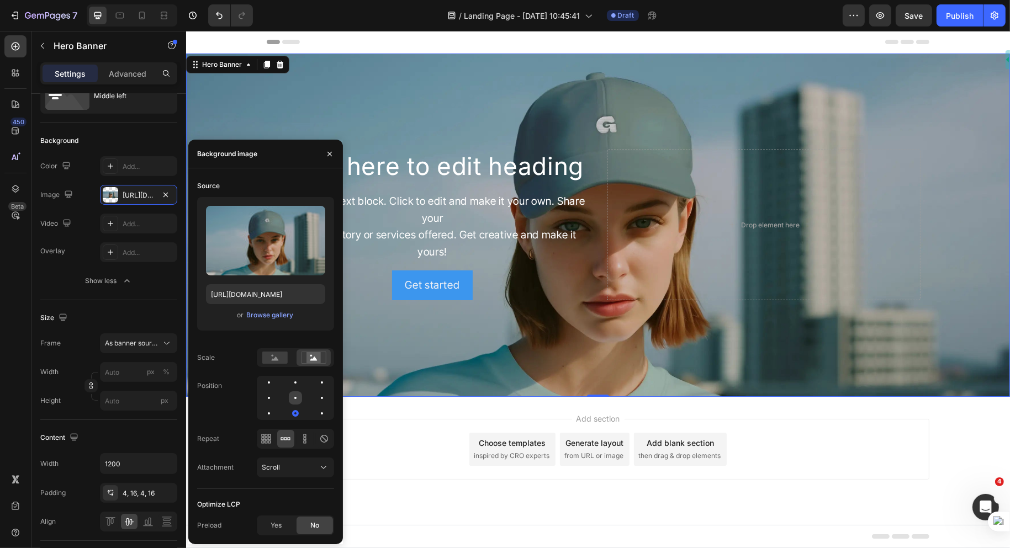
click at [315, 398] on div at bounding box center [321, 398] width 13 height 13
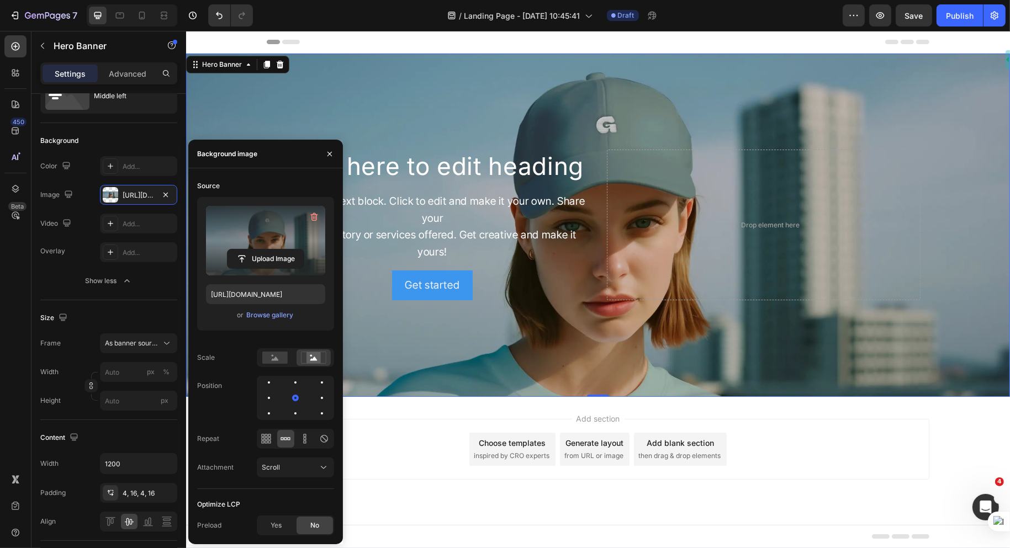
click at [285, 224] on label at bounding box center [265, 241] width 119 height 70
click at [285, 250] on input "file" at bounding box center [266, 259] width 76 height 19
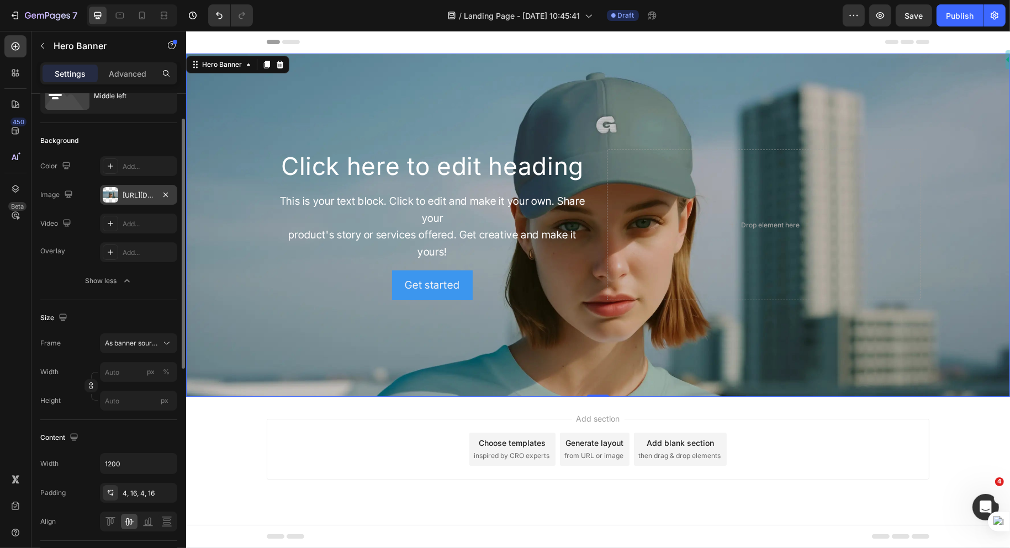
click at [147, 197] on div "[URL][DOMAIN_NAME]" at bounding box center [139, 196] width 32 height 10
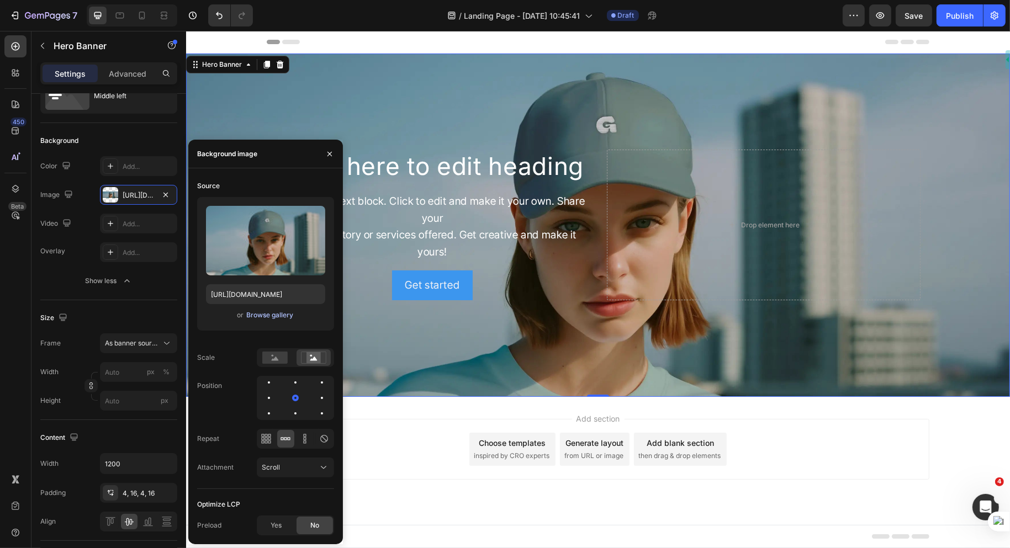
click at [279, 314] on div "Browse gallery" at bounding box center [269, 315] width 47 height 10
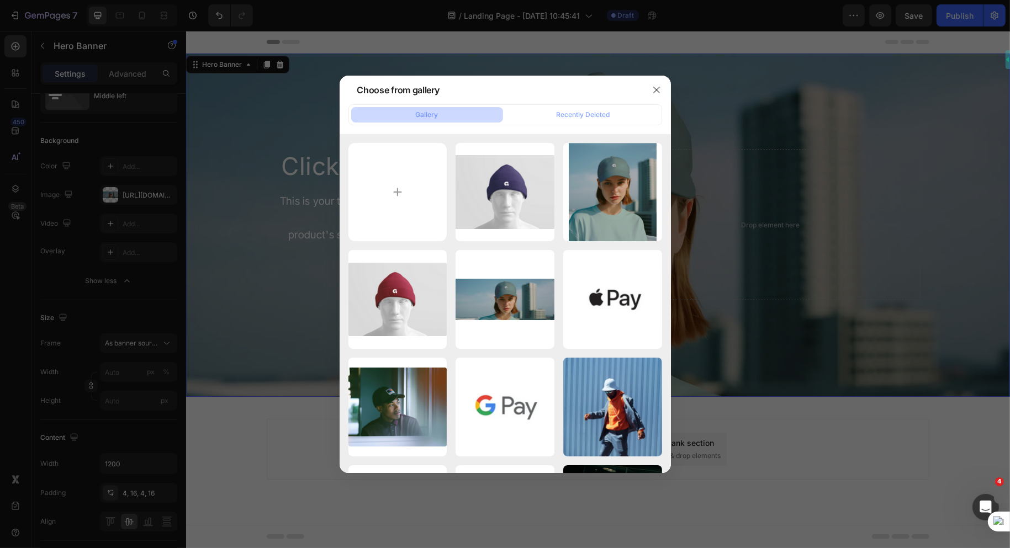
click at [265, 317] on div at bounding box center [505, 274] width 1010 height 548
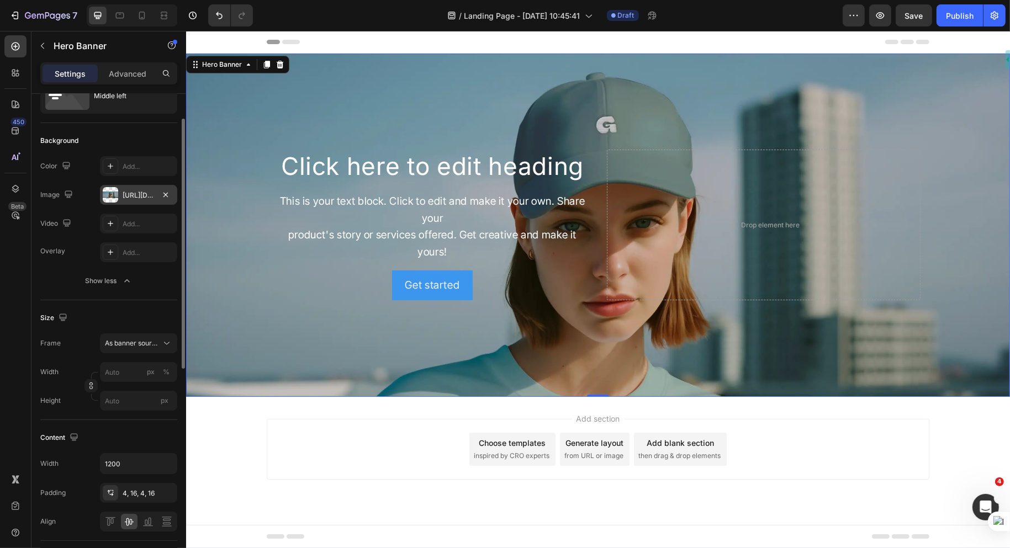
click at [134, 191] on div "[URL][DOMAIN_NAME]" at bounding box center [139, 196] width 32 height 10
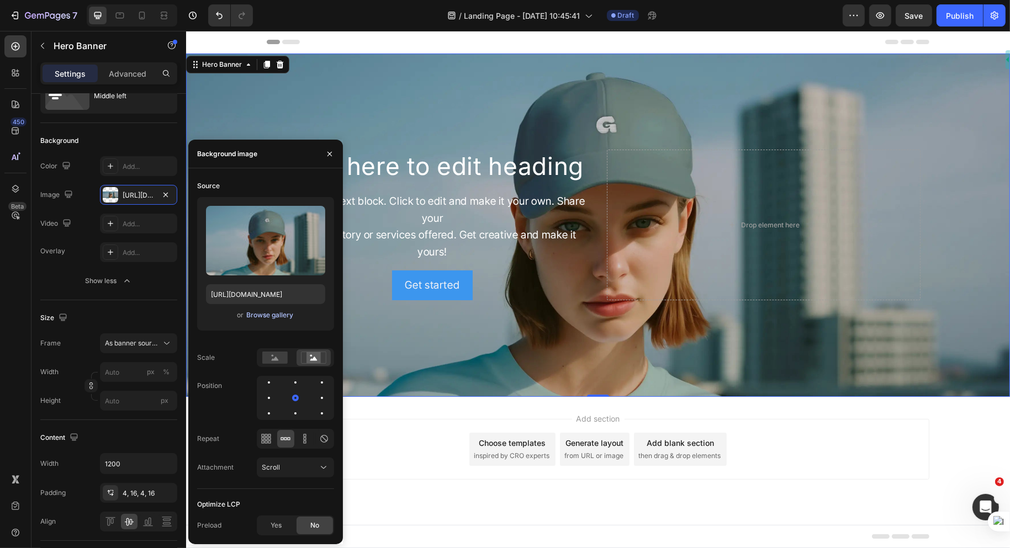
click at [287, 315] on div "Browse gallery" at bounding box center [269, 315] width 47 height 10
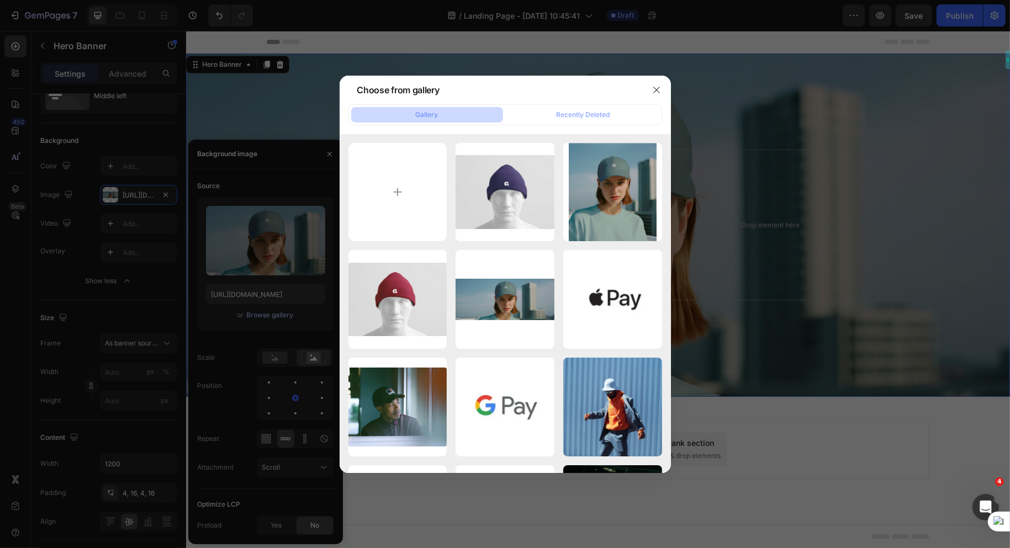
click at [0, 0] on p "48.73 kb" at bounding box center [0, 0] width 0 height 0
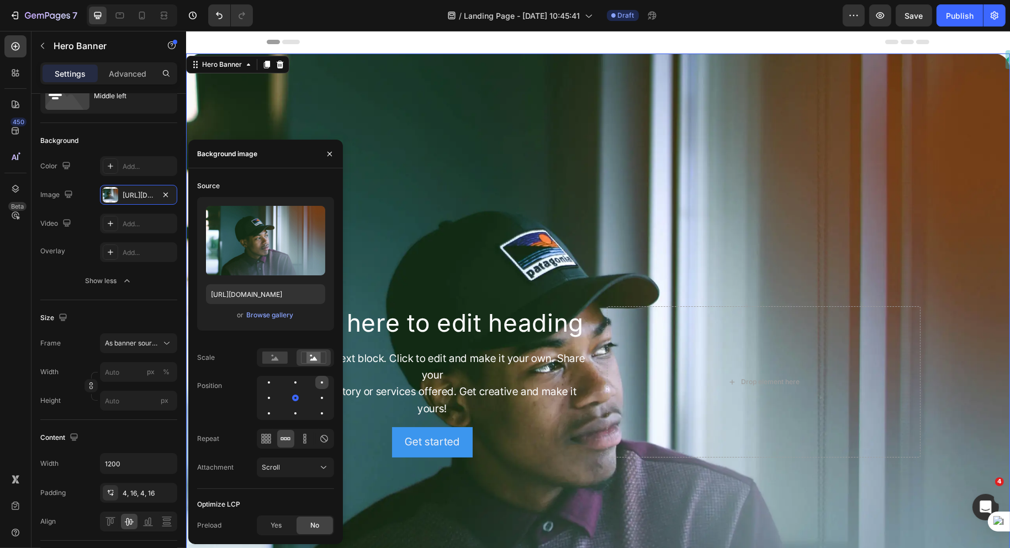
click at [276, 392] on div at bounding box center [268, 398] width 13 height 13
click at [276, 407] on div at bounding box center [268, 413] width 13 height 13
click at [271, 356] on rect at bounding box center [274, 358] width 25 height 12
click at [326, 412] on div at bounding box center [321, 413] width 13 height 13
drag, startPoint x: 326, startPoint y: 412, endPoint x: 299, endPoint y: 398, distance: 29.6
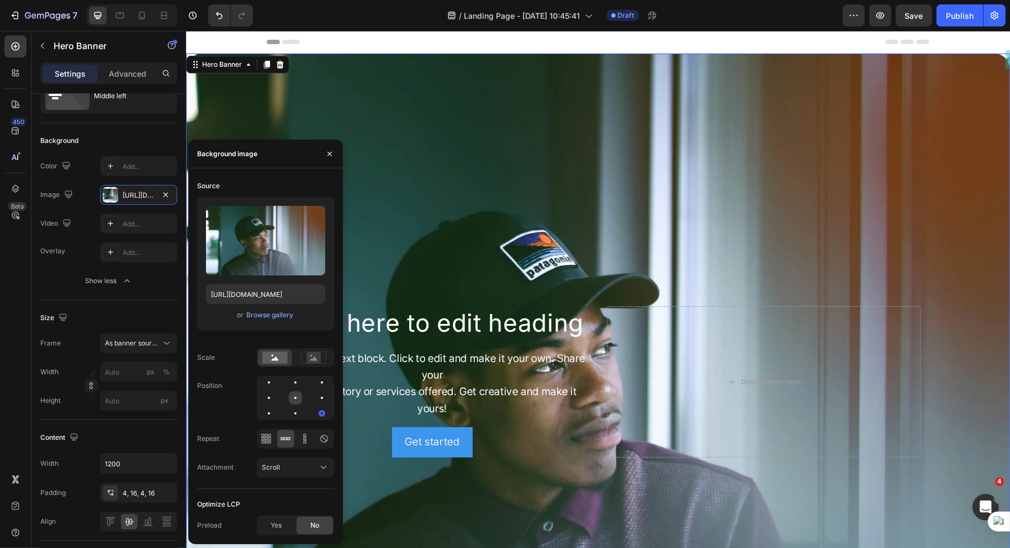
click at [299, 398] on div at bounding box center [295, 398] width 77 height 44
click at [315, 398] on div at bounding box center [321, 398] width 13 height 13
click at [267, 440] on icon at bounding box center [266, 439] width 11 height 11
click at [276, 407] on div at bounding box center [268, 413] width 13 height 13
click at [315, 383] on div at bounding box center [321, 382] width 13 height 13
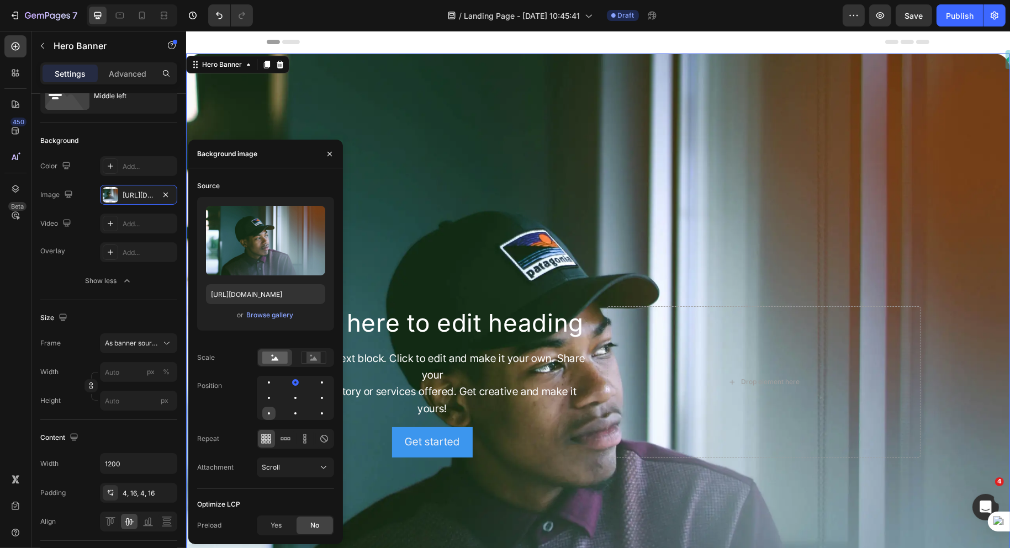
click at [289, 414] on div at bounding box center [295, 413] width 13 height 13
click at [315, 399] on div at bounding box center [321, 398] width 13 height 13
click at [289, 395] on div at bounding box center [295, 398] width 13 height 13
click at [289, 382] on div at bounding box center [295, 382] width 13 height 13
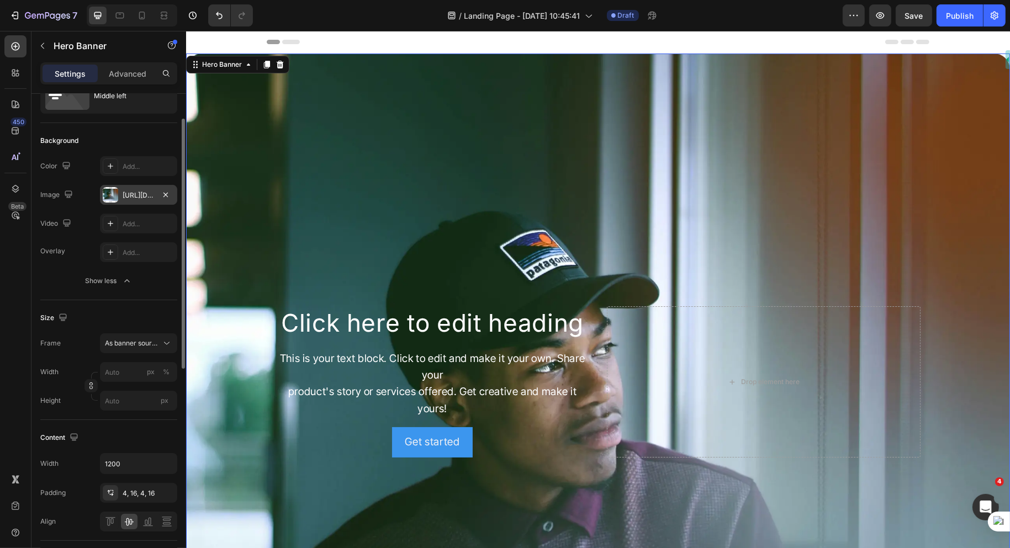
click at [126, 197] on div "[URL][DOMAIN_NAME]" at bounding box center [139, 196] width 32 height 10
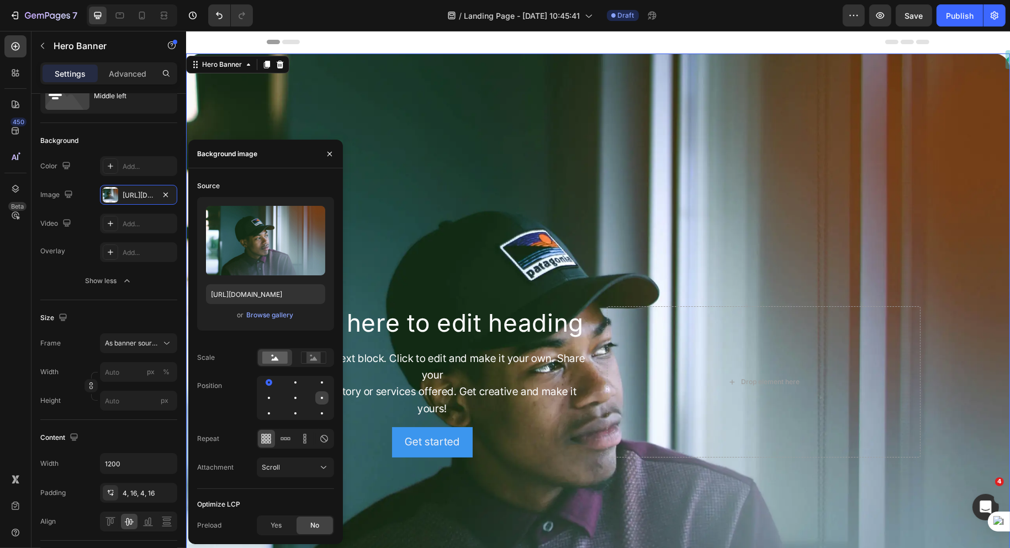
click at [276, 407] on div at bounding box center [268, 413] width 13 height 13
click at [326, 413] on div at bounding box center [321, 413] width 13 height 13
click at [276, 392] on div at bounding box center [268, 398] width 13 height 13
click at [315, 383] on div at bounding box center [321, 382] width 13 height 13
click at [289, 379] on div at bounding box center [295, 382] width 13 height 13
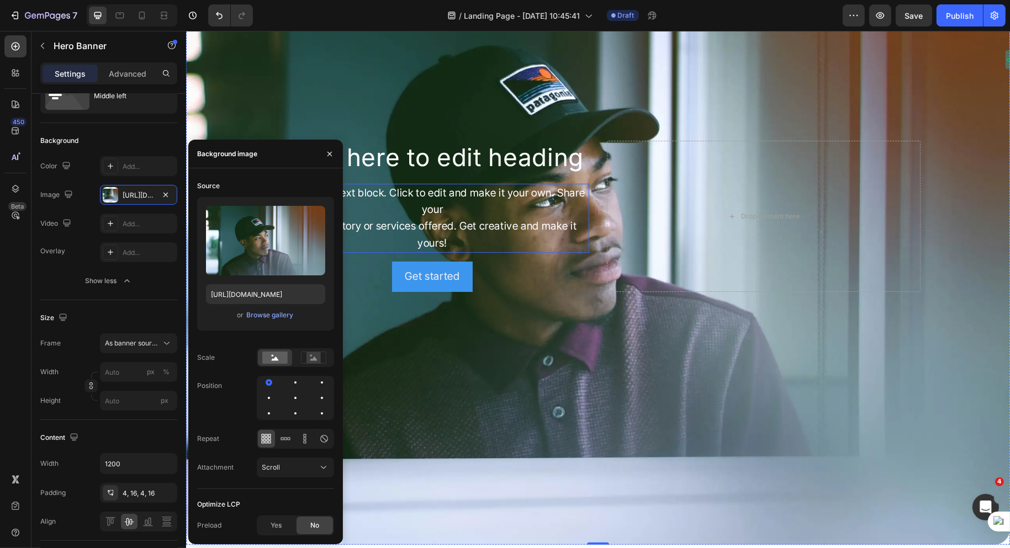
scroll to position [160, 0]
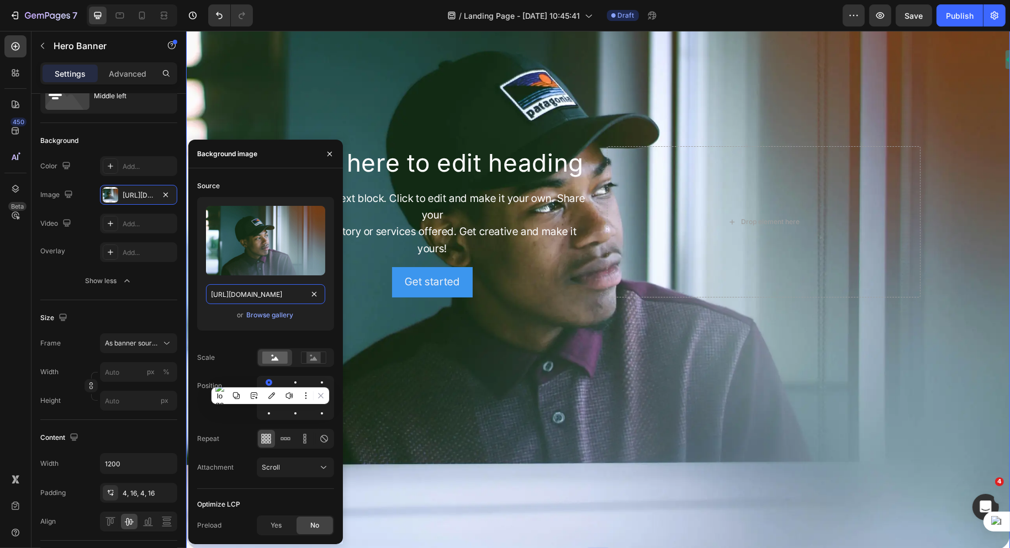
click at [284, 291] on input "[URL][DOMAIN_NAME]" at bounding box center [265, 294] width 119 height 20
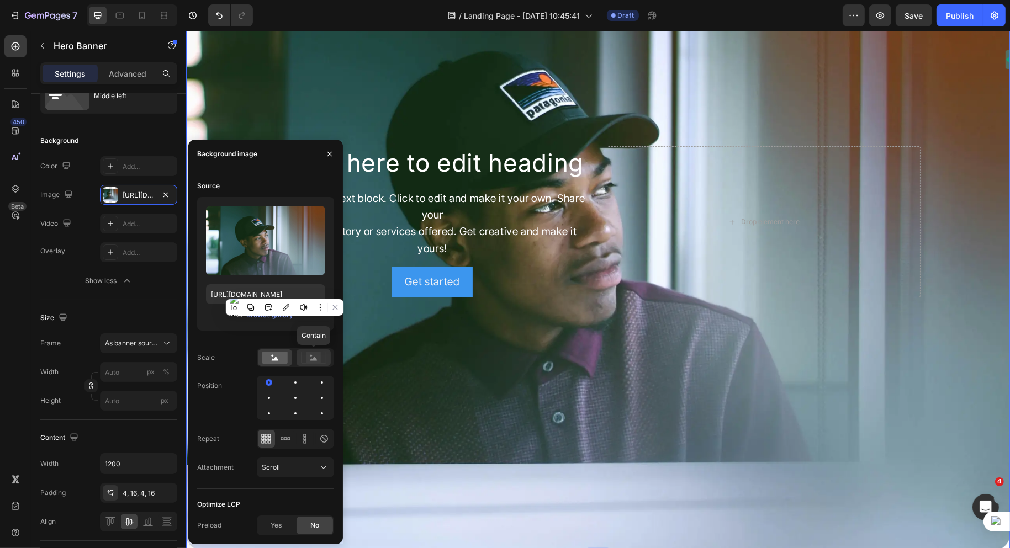
click at [311, 359] on icon at bounding box center [313, 359] width 7 height 4
click at [280, 358] on rect at bounding box center [274, 358] width 25 height 12
click at [315, 400] on div at bounding box center [321, 398] width 13 height 13
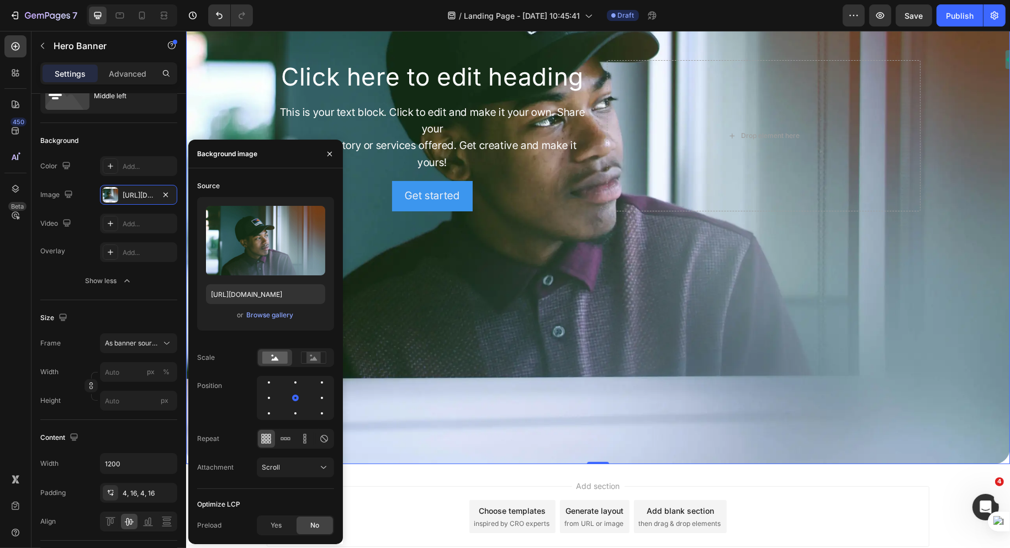
scroll to position [313, 0]
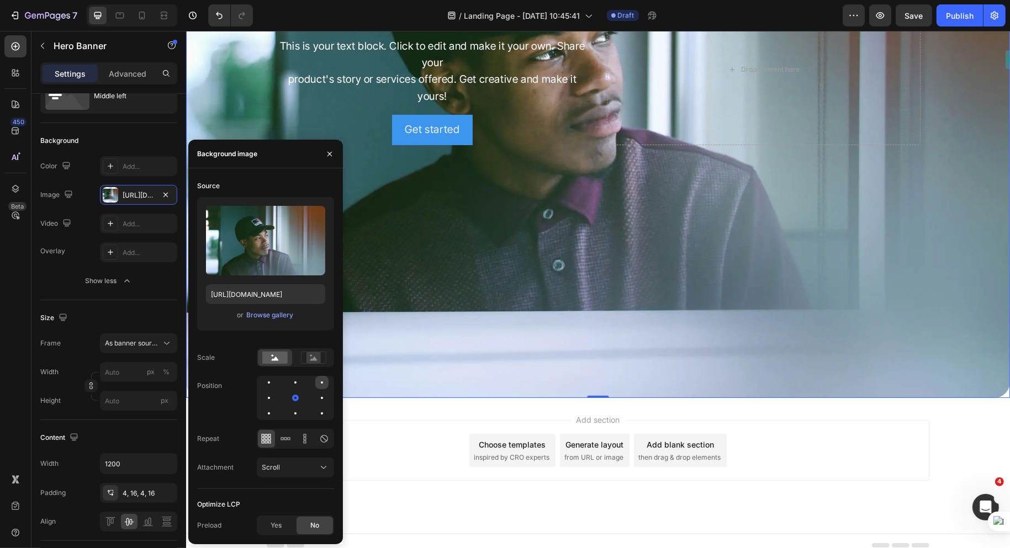
click at [276, 392] on div at bounding box center [268, 398] width 13 height 13
click at [324, 419] on div at bounding box center [321, 413] width 13 height 13
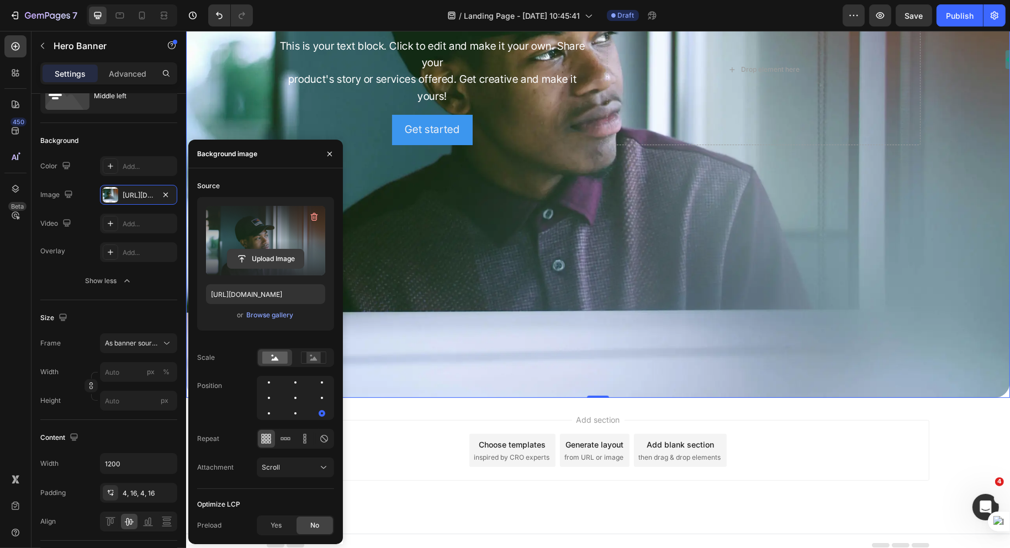
click at [272, 262] on input "file" at bounding box center [266, 259] width 76 height 19
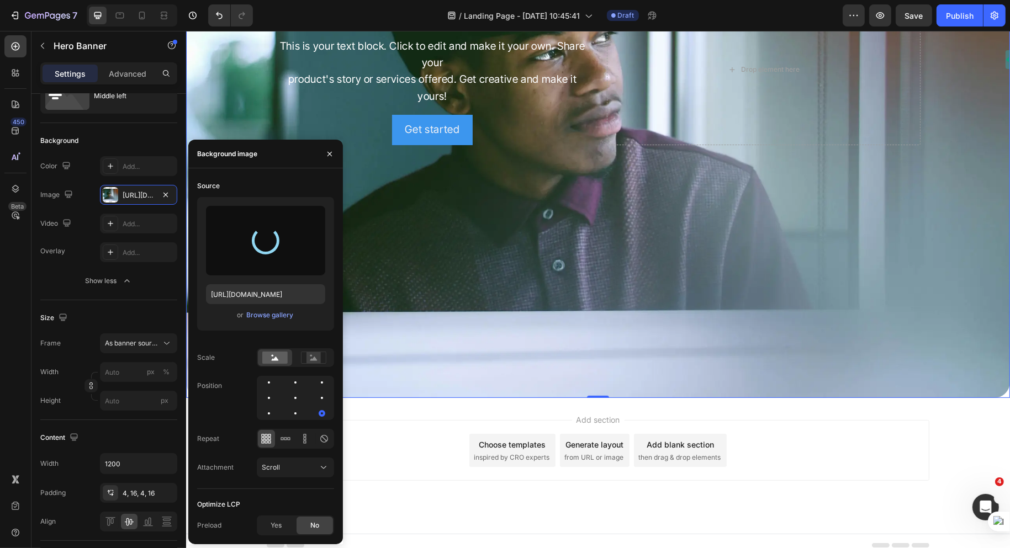
click at [269, 260] on div at bounding box center [265, 241] width 119 height 70
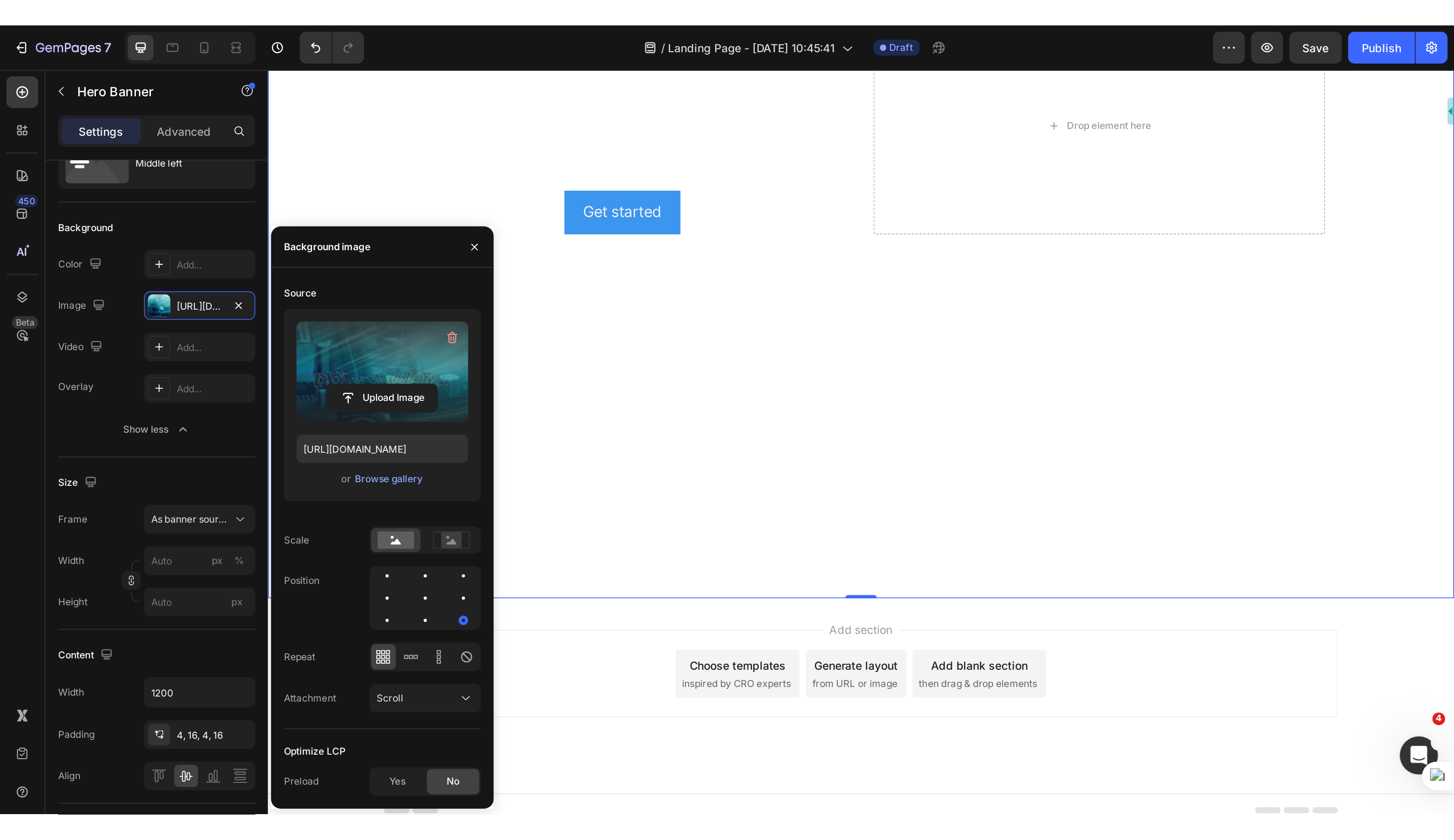
scroll to position [0, 0]
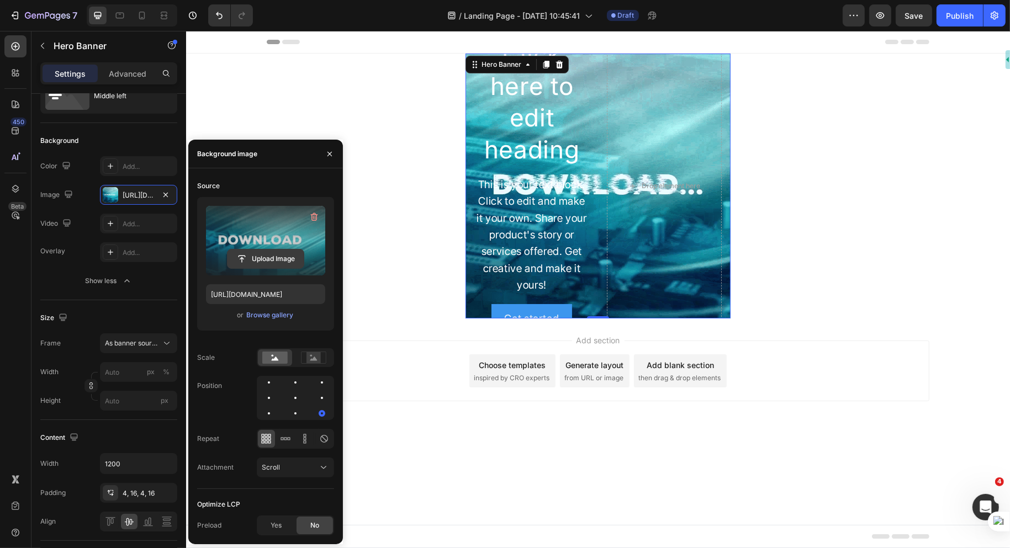
click at [266, 256] on input "file" at bounding box center [266, 259] width 76 height 19
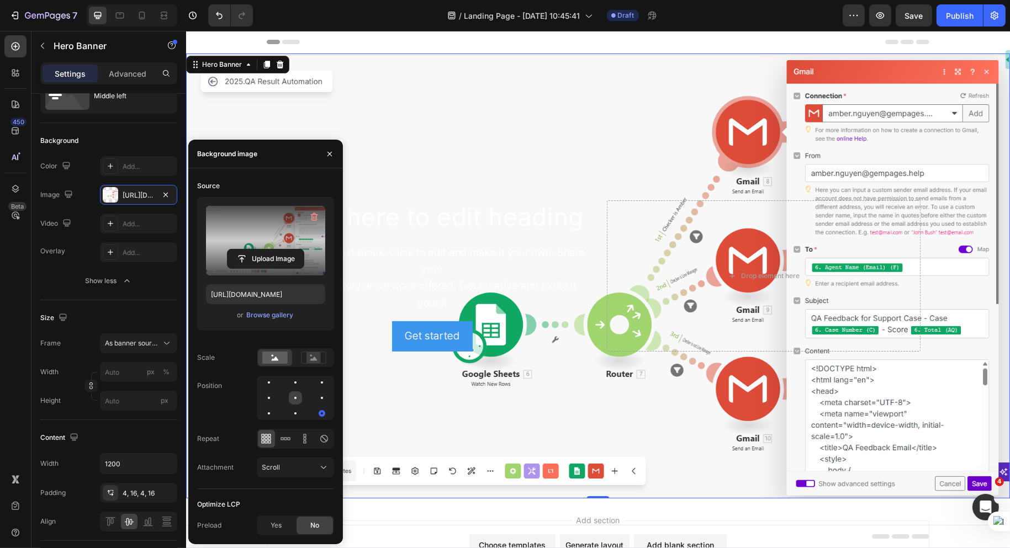
click at [315, 398] on div at bounding box center [321, 398] width 13 height 13
click at [289, 386] on div at bounding box center [295, 382] width 13 height 13
click at [276, 392] on div at bounding box center [268, 398] width 13 height 13
click at [261, 414] on div at bounding box center [295, 398] width 77 height 44
drag, startPoint x: 457, startPoint y: 445, endPoint x: 673, endPoint y: 321, distance: 249.1
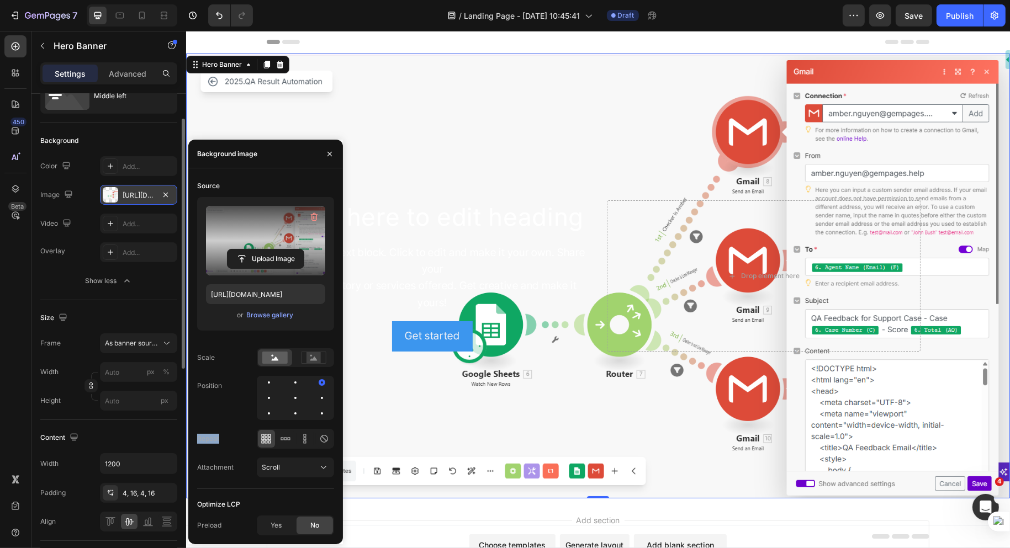
click at [133, 191] on div "[URL][DOMAIN_NAME]" at bounding box center [139, 196] width 32 height 10
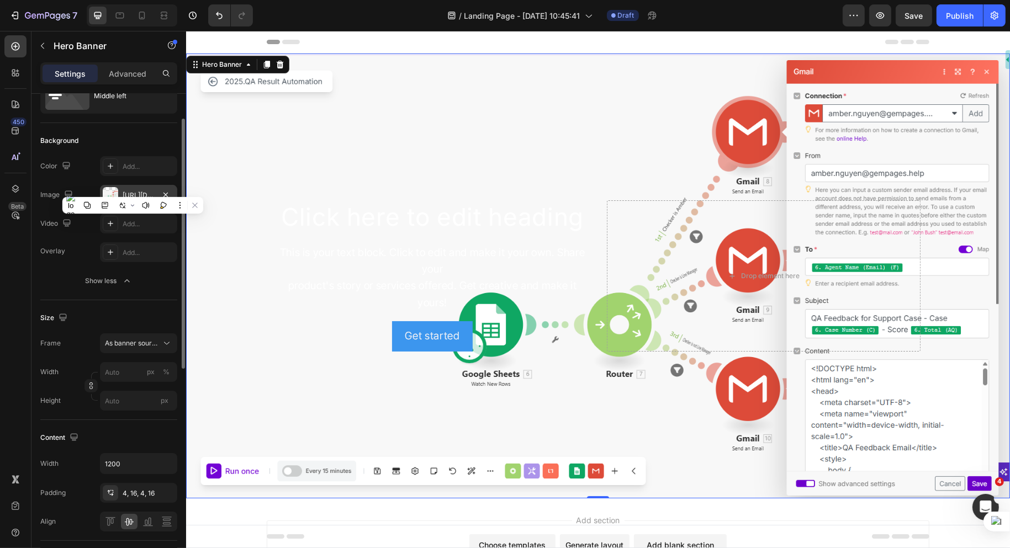
click at [133, 191] on div "[URL][DOMAIN_NAME]" at bounding box center [139, 196] width 32 height 10
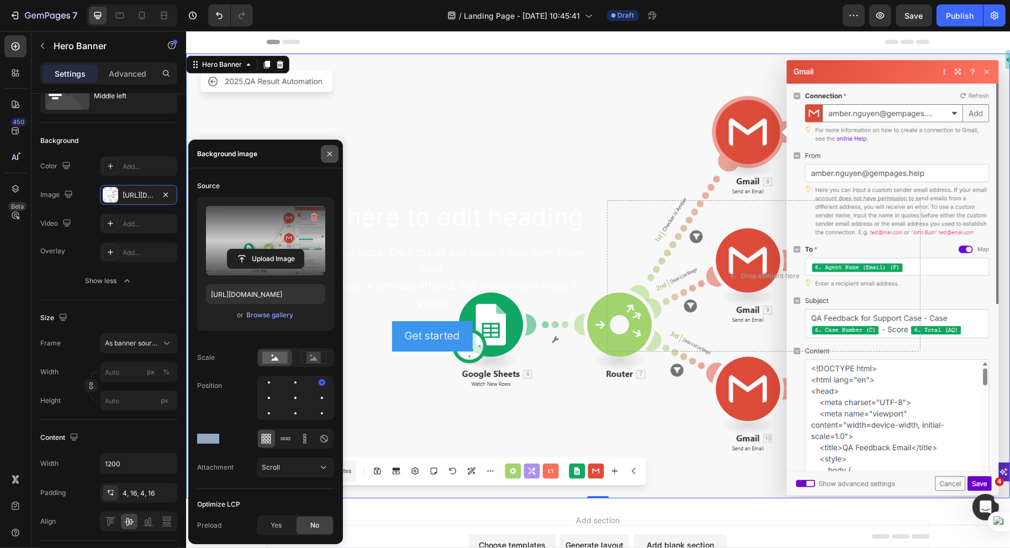
click at [331, 161] on button "button" at bounding box center [330, 154] width 18 height 18
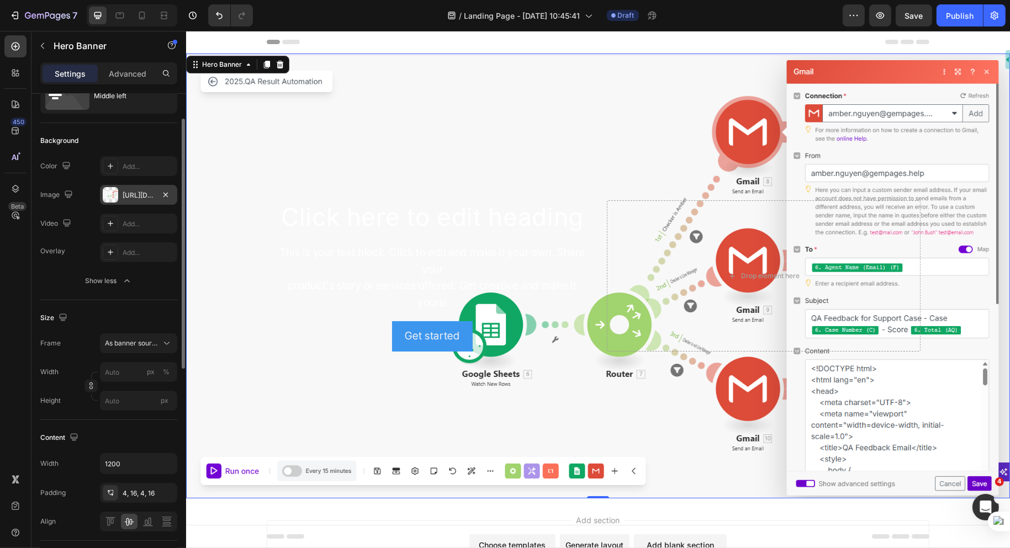
click at [128, 197] on div "[URL][DOMAIN_NAME]" at bounding box center [139, 196] width 32 height 10
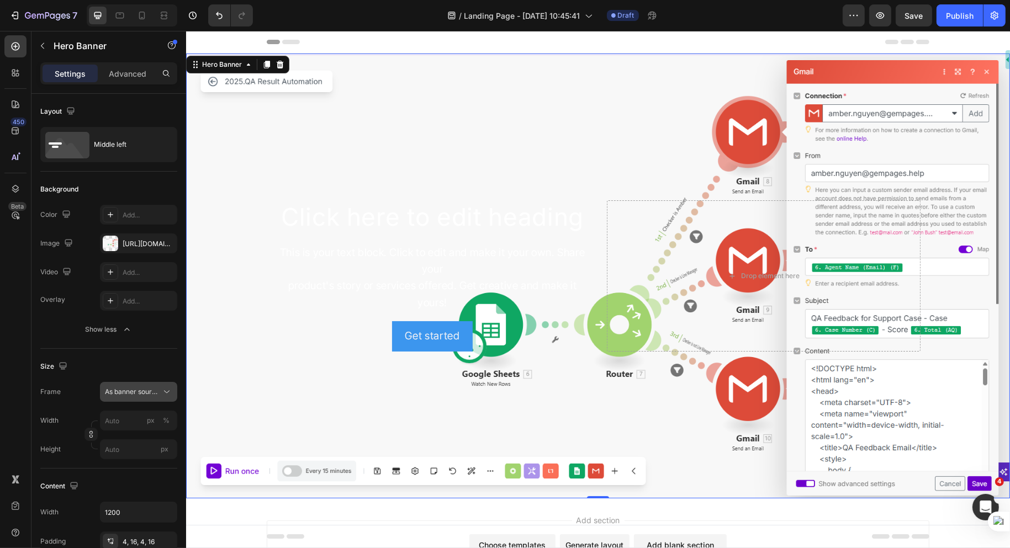
click at [143, 388] on span "As banner source" at bounding box center [132, 392] width 54 height 10
click at [133, 435] on div "Custom" at bounding box center [136, 439] width 64 height 10
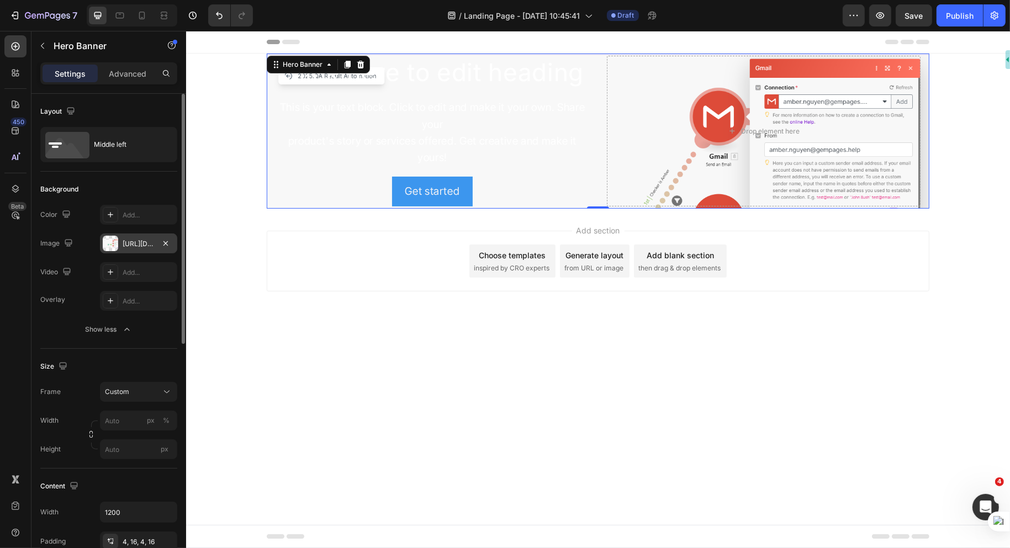
click at [136, 247] on div "[URL][DOMAIN_NAME]" at bounding box center [139, 244] width 32 height 10
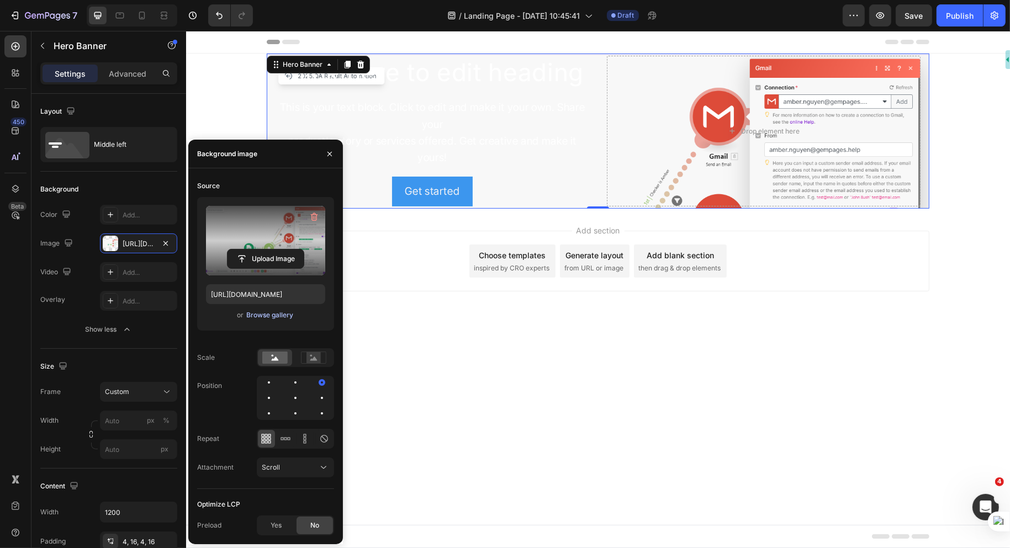
click at [267, 314] on div "Browse gallery" at bounding box center [269, 315] width 47 height 10
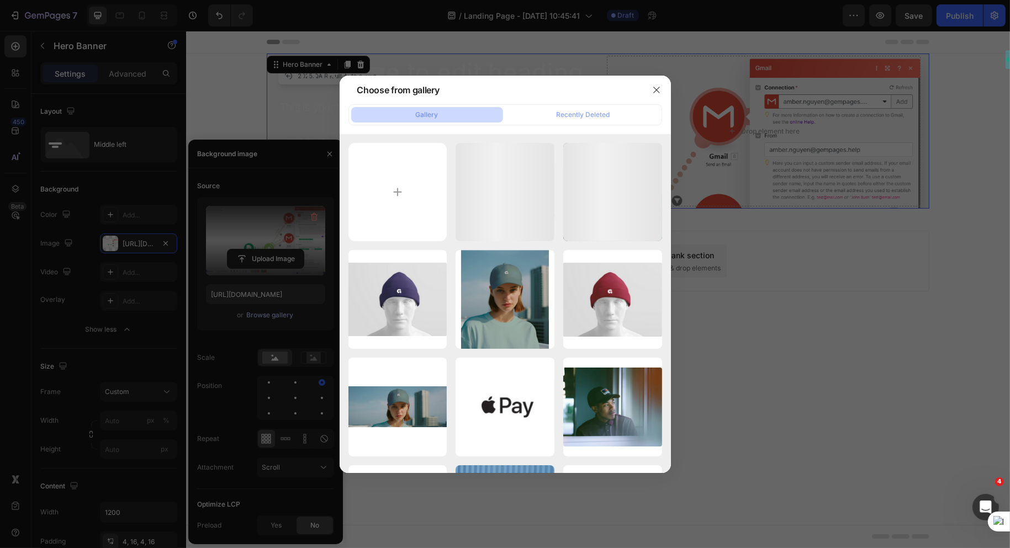
click at [0, 0] on div "v2.webp 36.80 kb" at bounding box center [0, 0] width 0 height 0
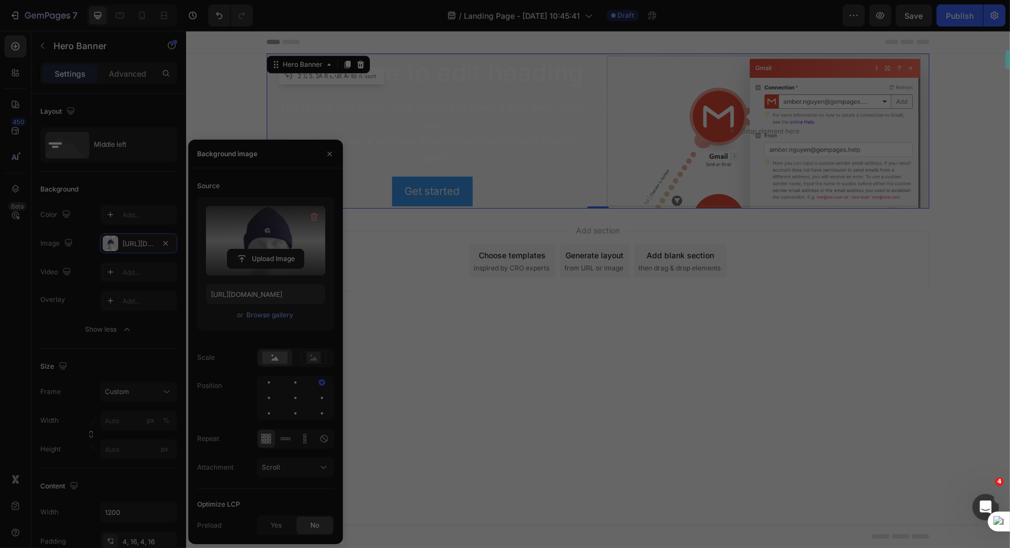
type input "[URL][DOMAIN_NAME]"
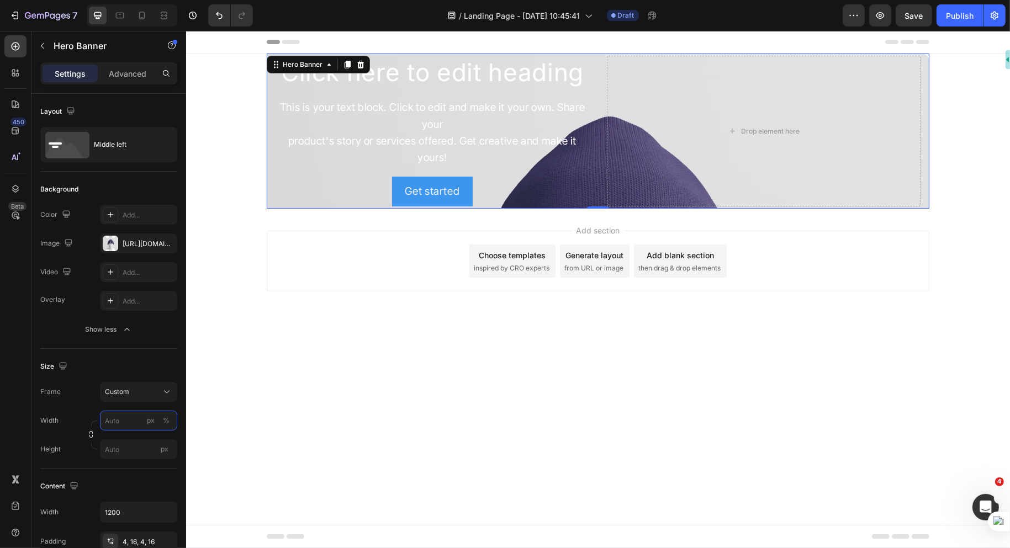
click at [126, 422] on input "px %" at bounding box center [138, 421] width 77 height 20
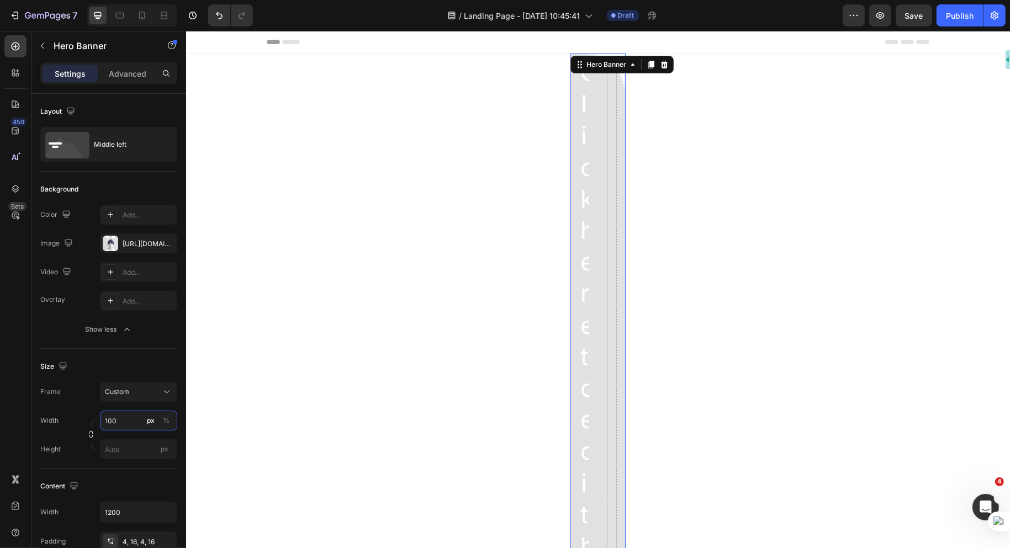
click at [125, 424] on input "100" at bounding box center [138, 421] width 77 height 20
type input "1"
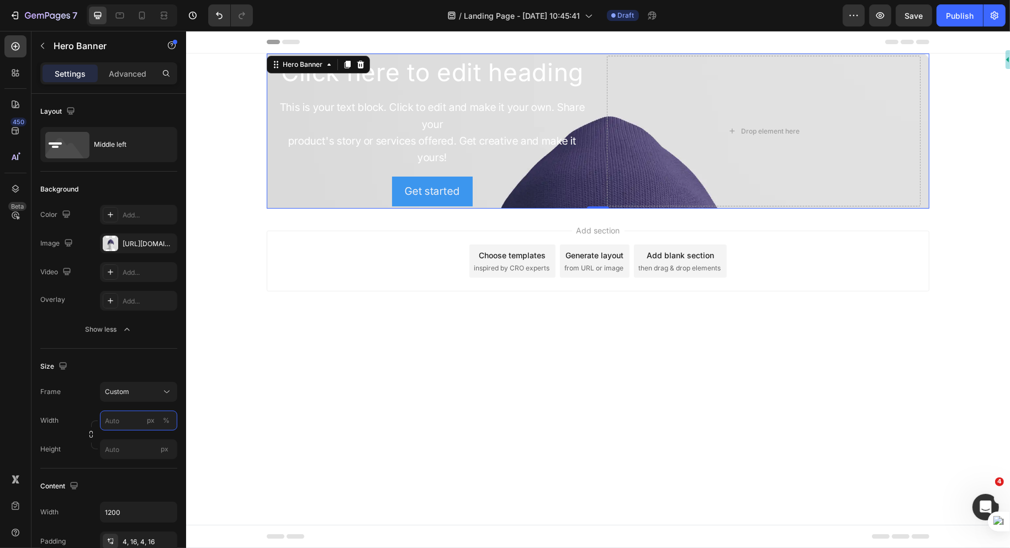
type input "1"
type input "1200"
click at [136, 450] on input "px" at bounding box center [138, 450] width 77 height 20
click at [148, 490] on p "Fit screen 100vh" at bounding box center [136, 495] width 64 height 10
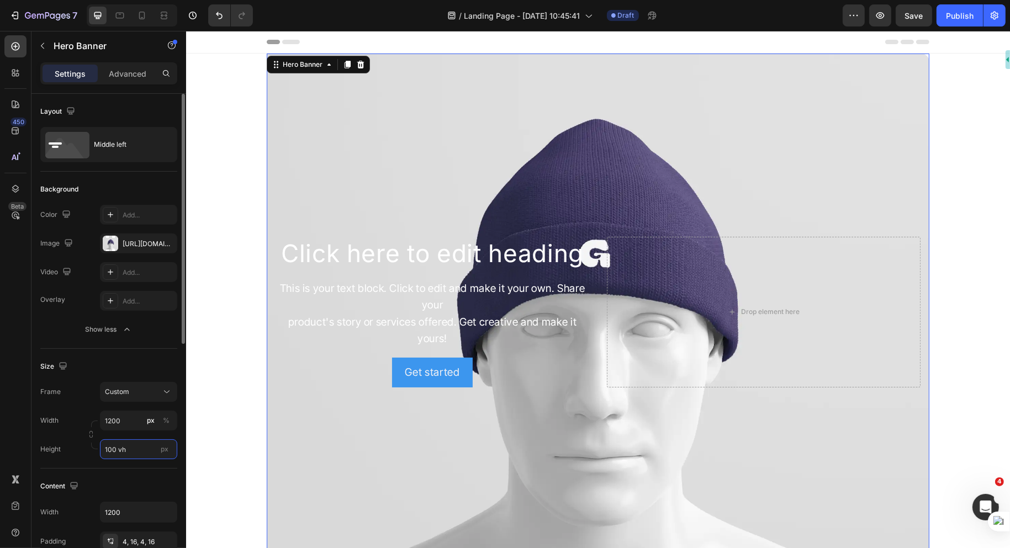
click at [140, 442] on input "100 vh" at bounding box center [138, 450] width 77 height 20
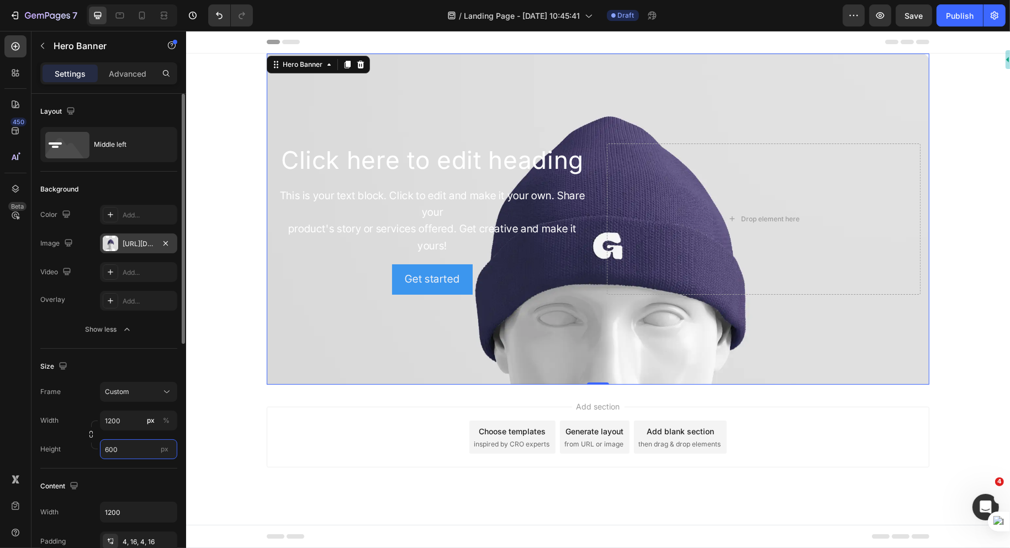
type input "600"
click at [138, 246] on div "[URL][DOMAIN_NAME]" at bounding box center [139, 244] width 32 height 10
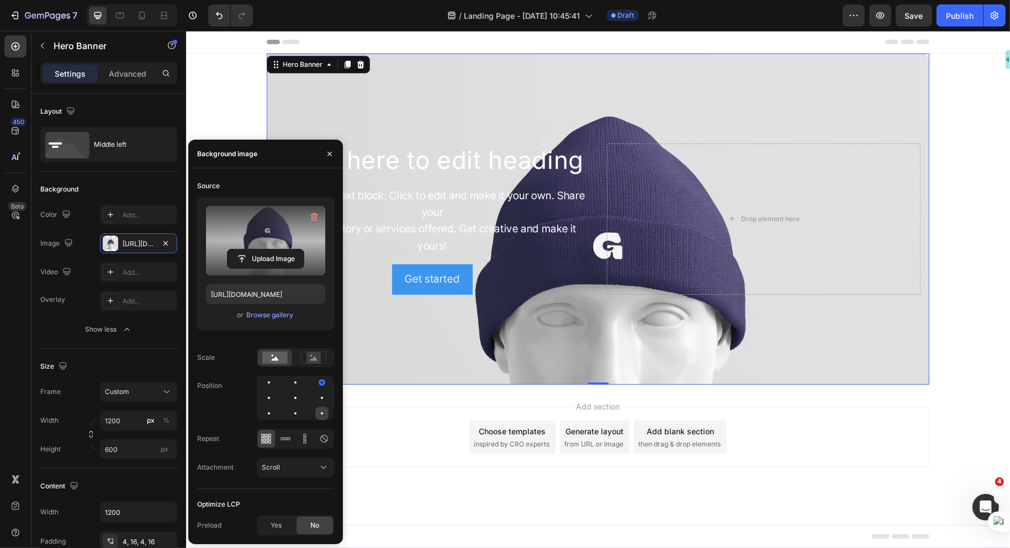
click at [325, 408] on div at bounding box center [321, 413] width 13 height 13
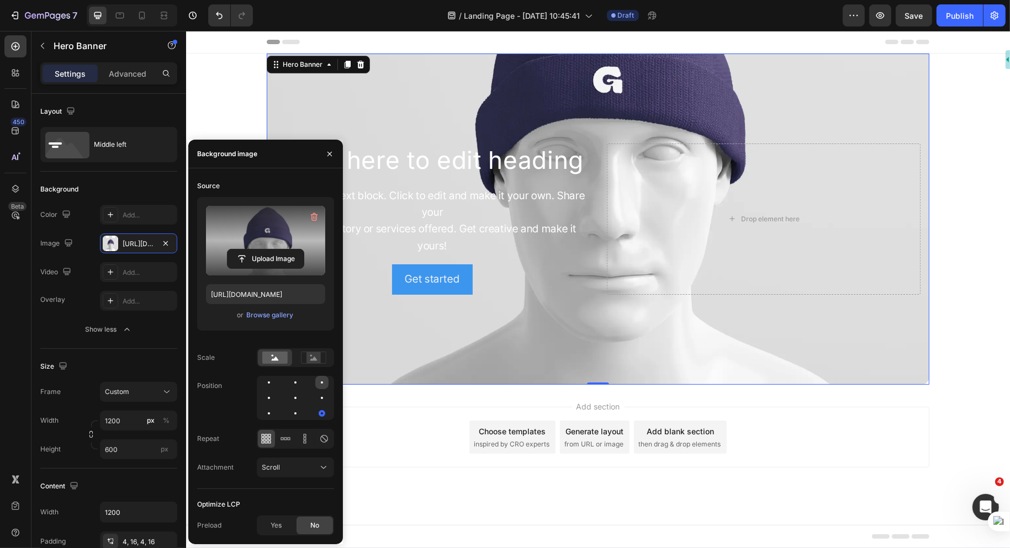
click at [276, 392] on div at bounding box center [268, 398] width 13 height 13
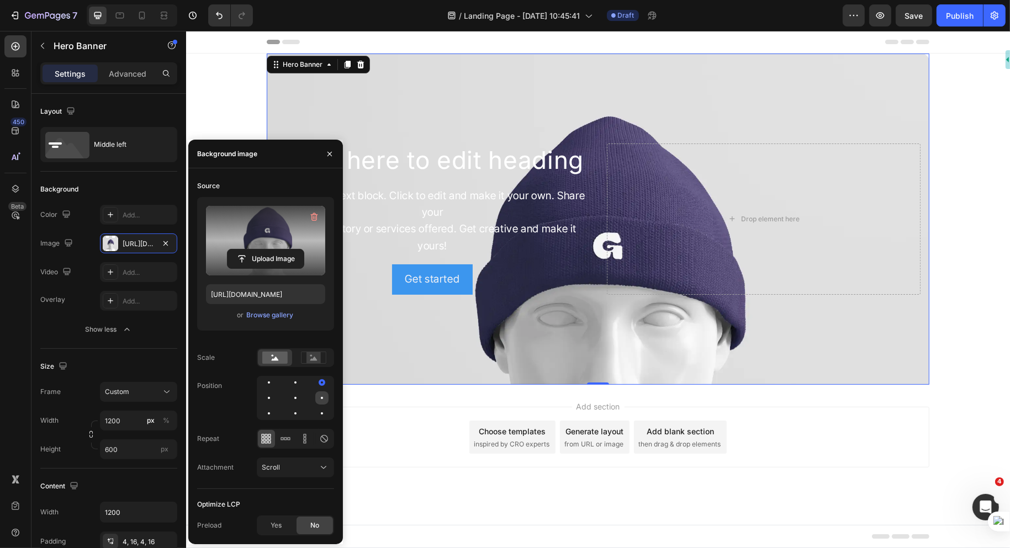
click at [276, 407] on div at bounding box center [268, 413] width 13 height 13
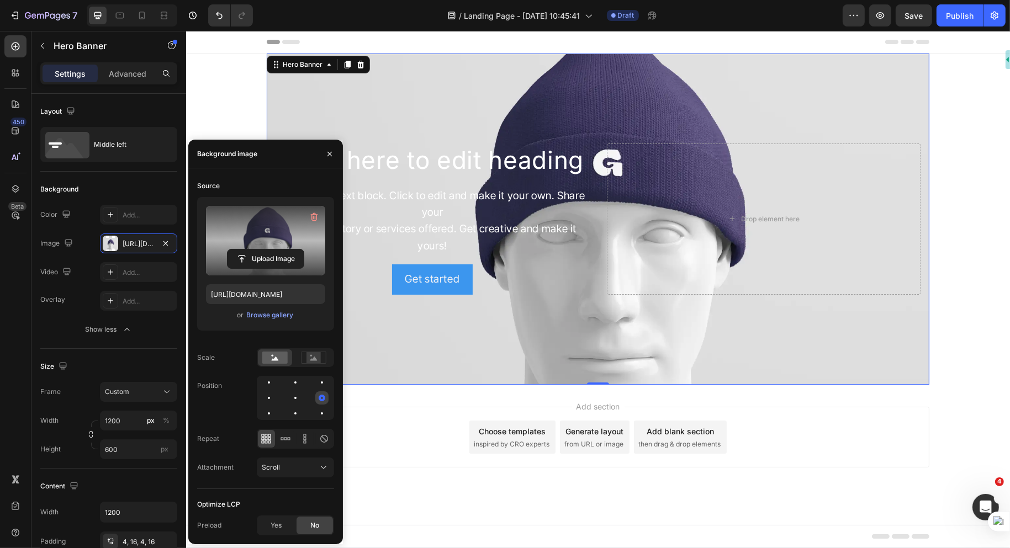
click at [276, 407] on div at bounding box center [268, 413] width 13 height 13
click at [315, 400] on div at bounding box center [321, 398] width 13 height 13
